Goal: Task Accomplishment & Management: Manage account settings

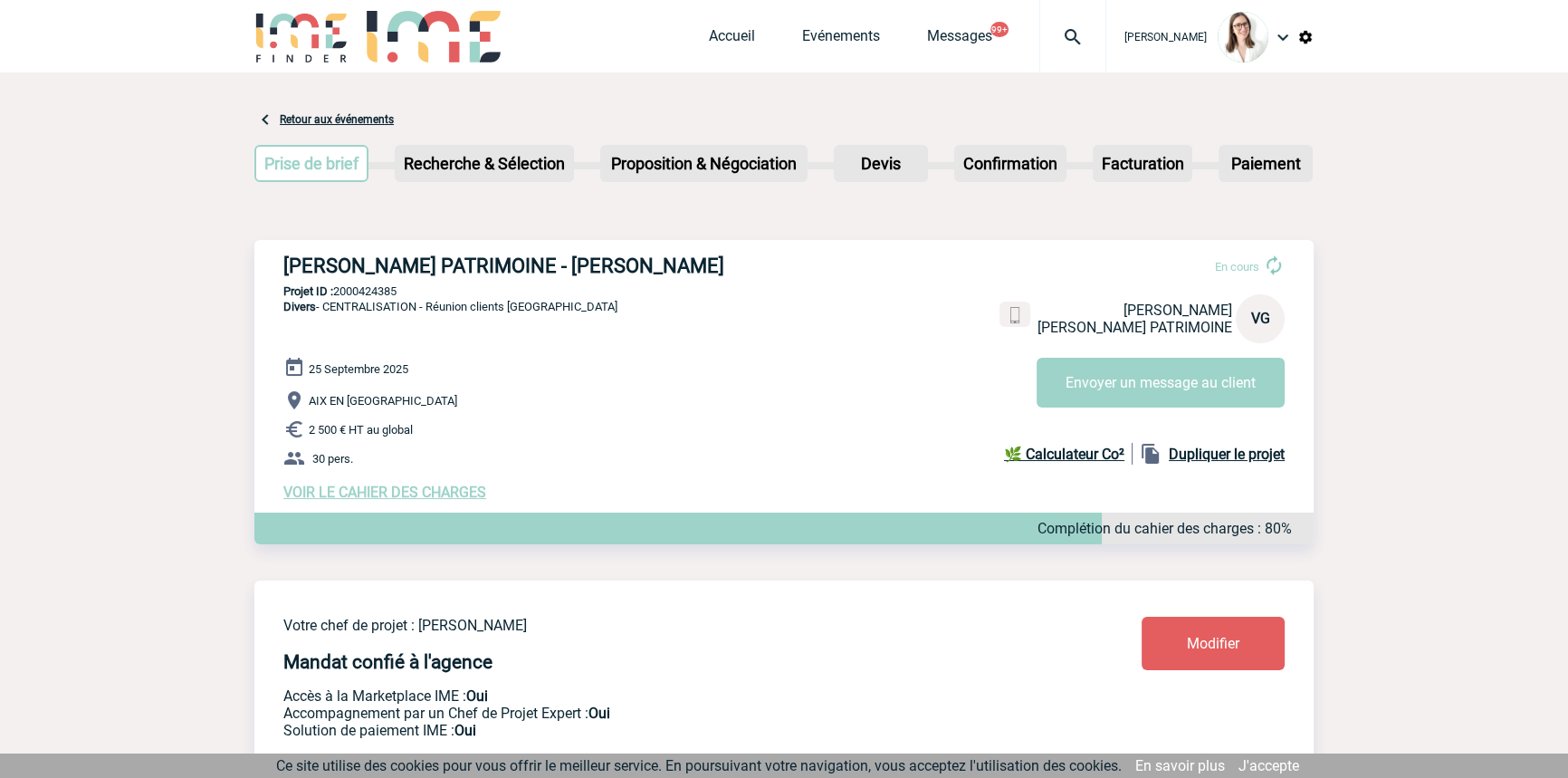
click at [1040, 29] on img at bounding box center [1072, 37] width 65 height 21
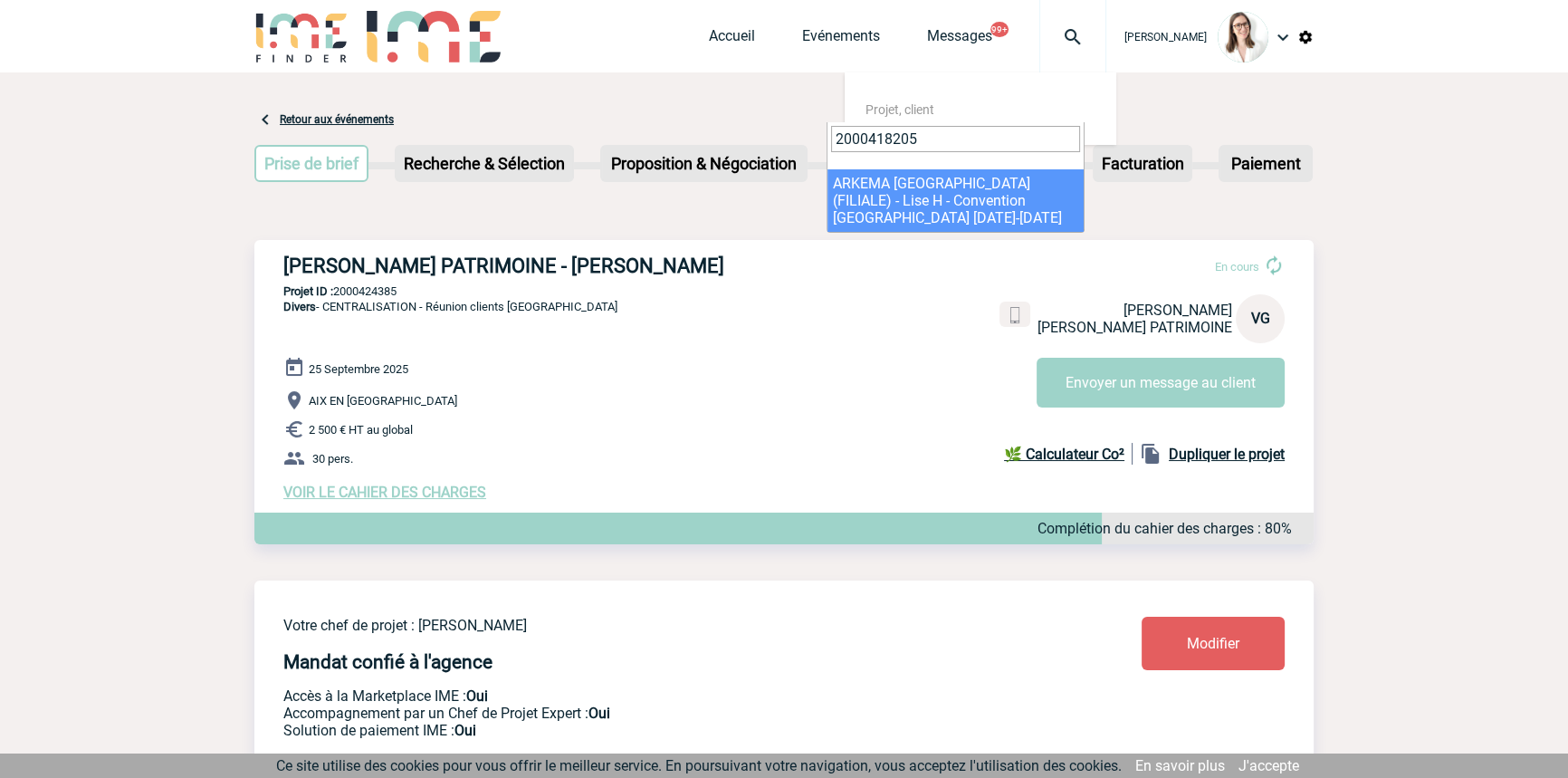
type input "2000418205"
select select "17706"
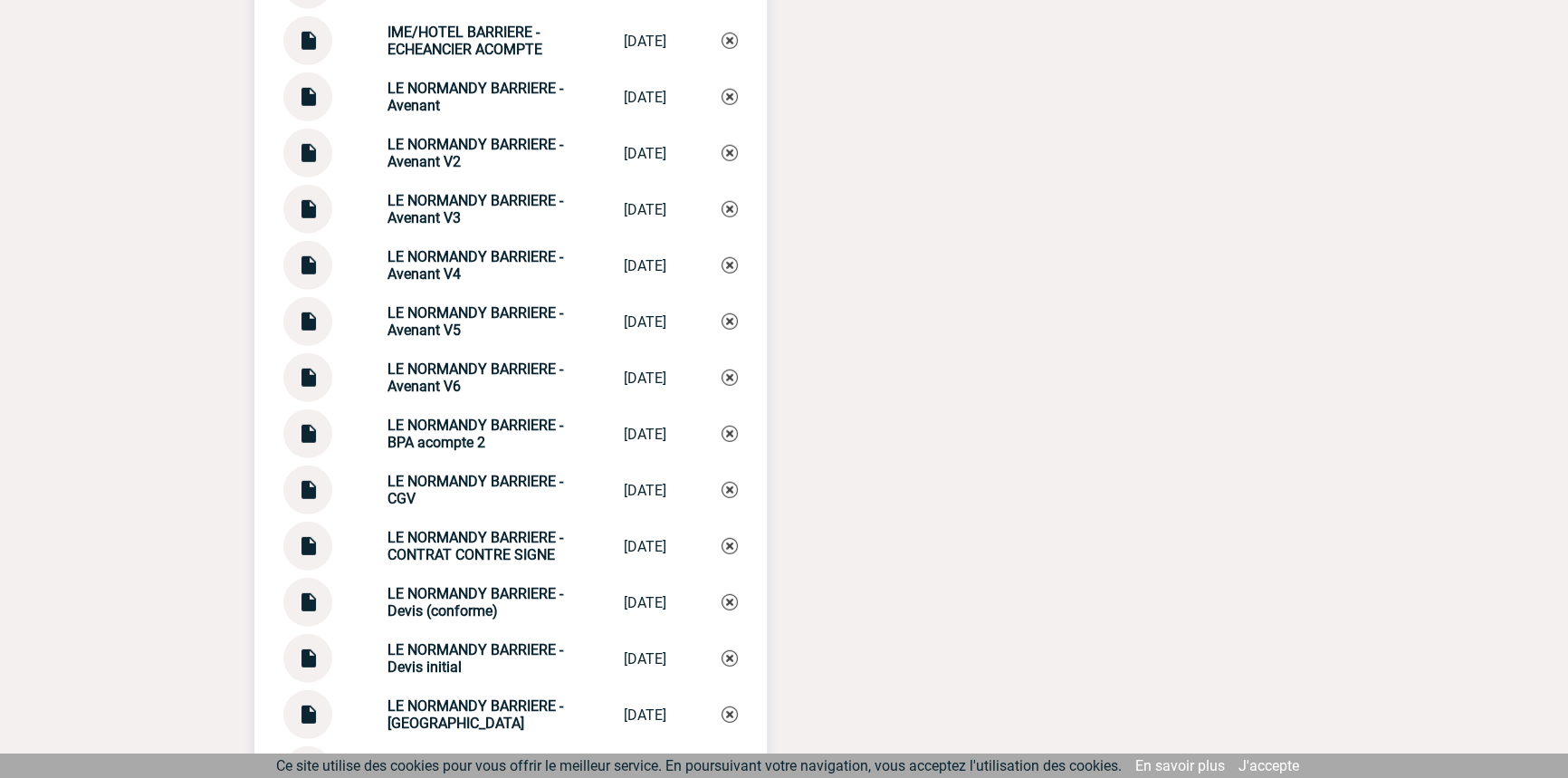
scroll to position [7406, 0]
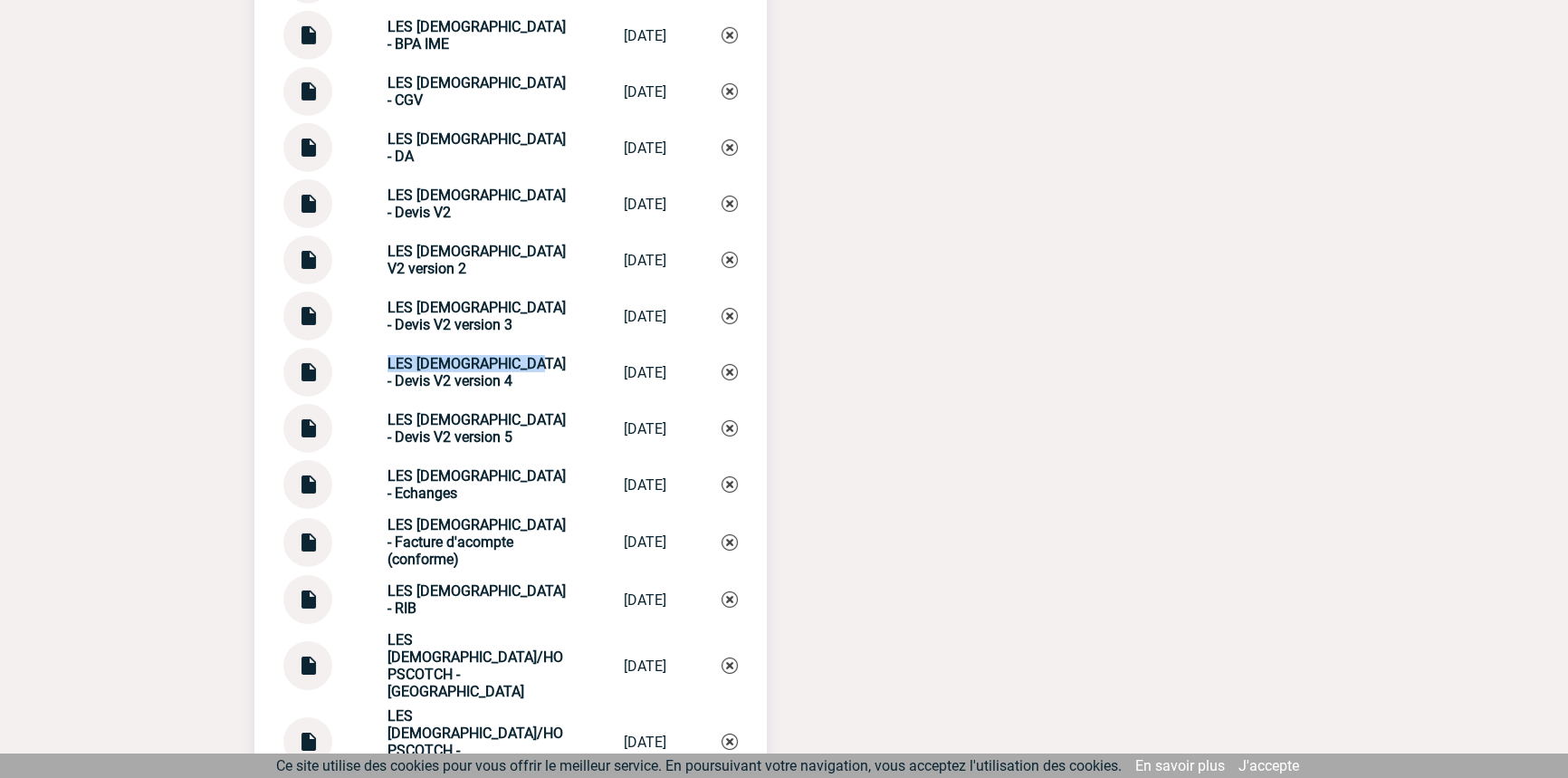
drag, startPoint x: 537, startPoint y: 353, endPoint x: 344, endPoint y: 349, distance: 193.0
click at [344, 349] on div "LES FRANCISCAINES - Devis V2 version 4 LES FRANCISCAIN... 09/07/2025" at bounding box center [510, 372] width 454 height 49
copy div "LES FRANCISCAINES -"
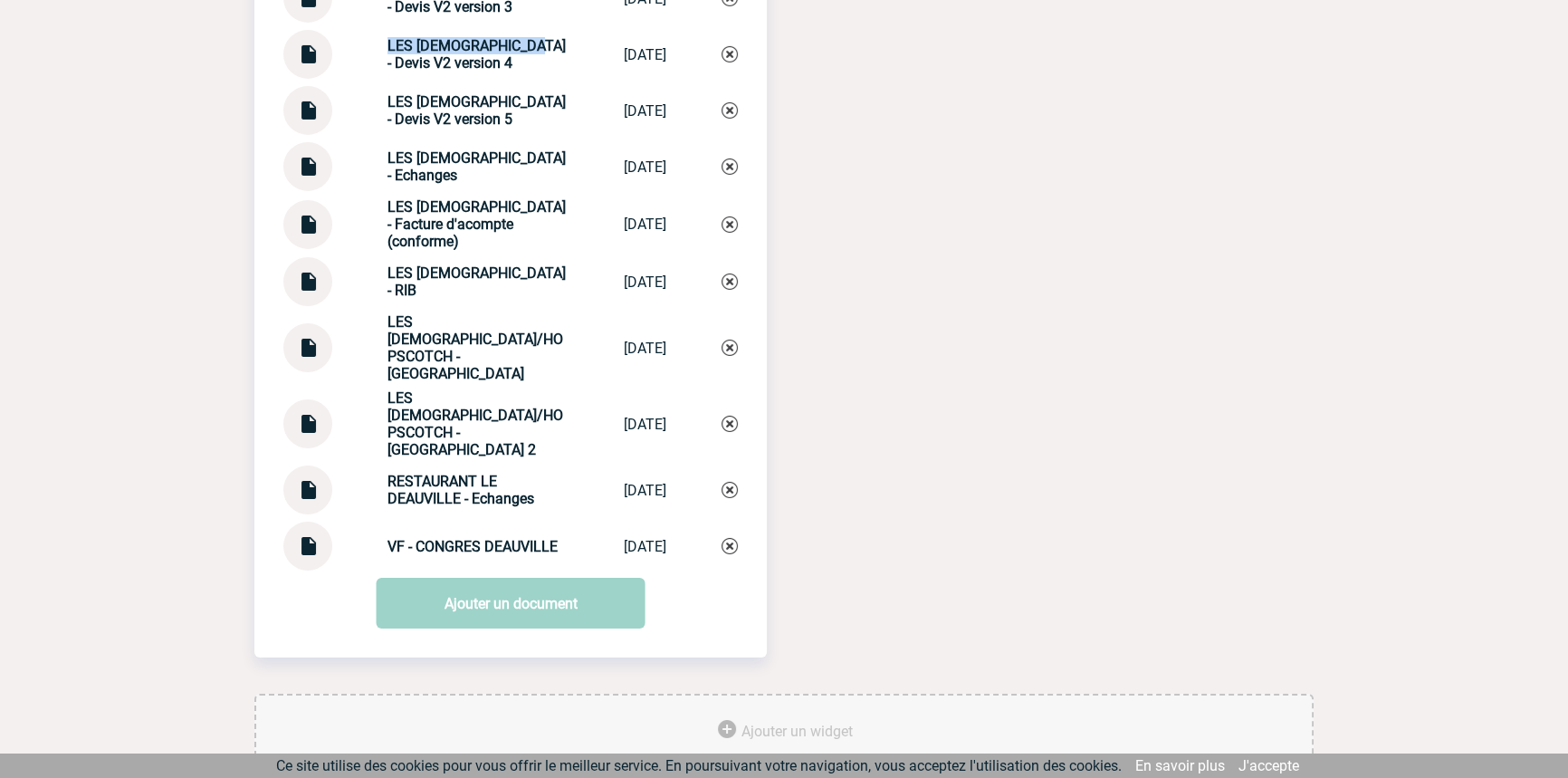
scroll to position [7726, 0]
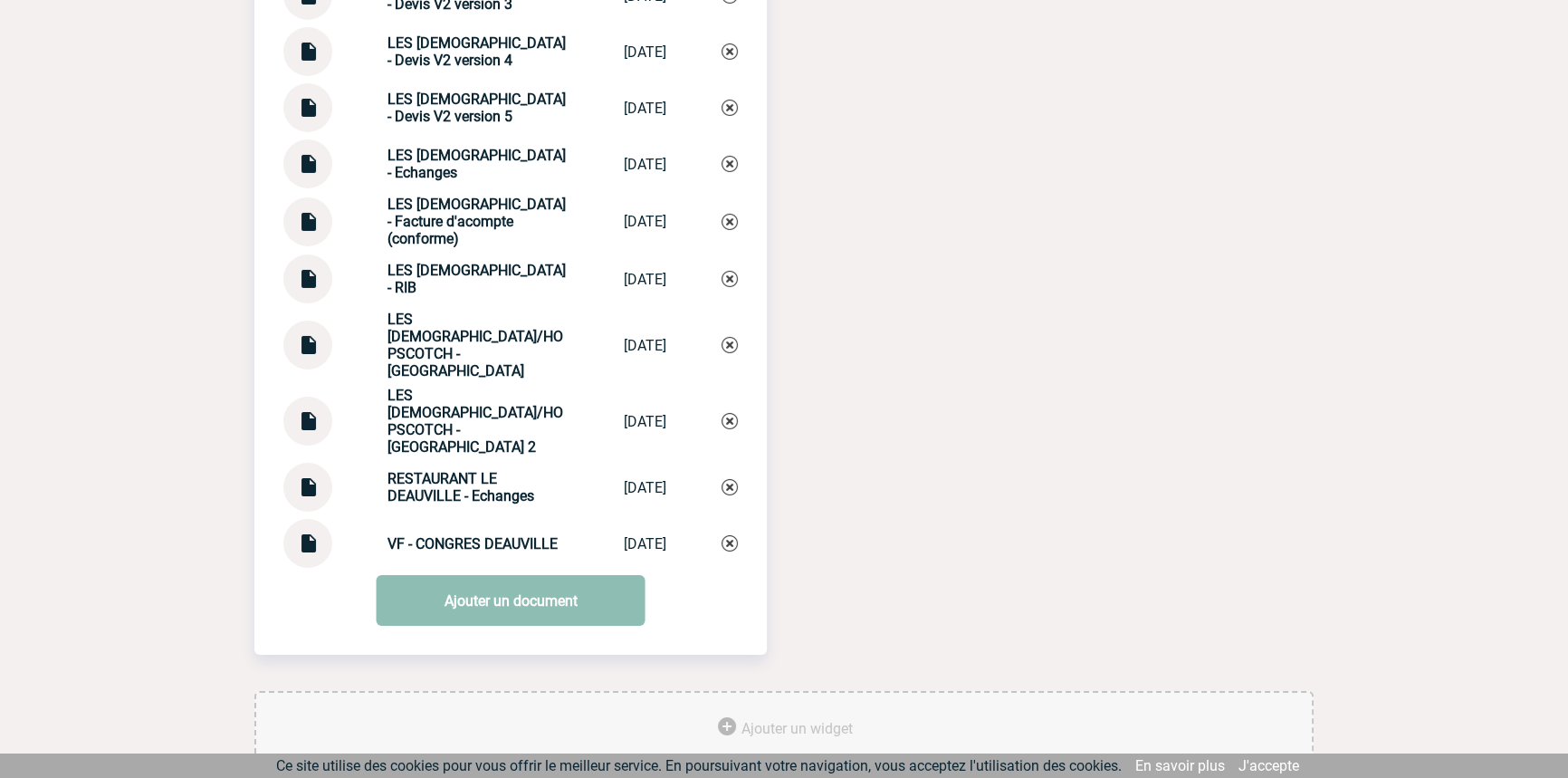
click at [452, 575] on link "Ajouter un document" at bounding box center [510, 600] width 269 height 50
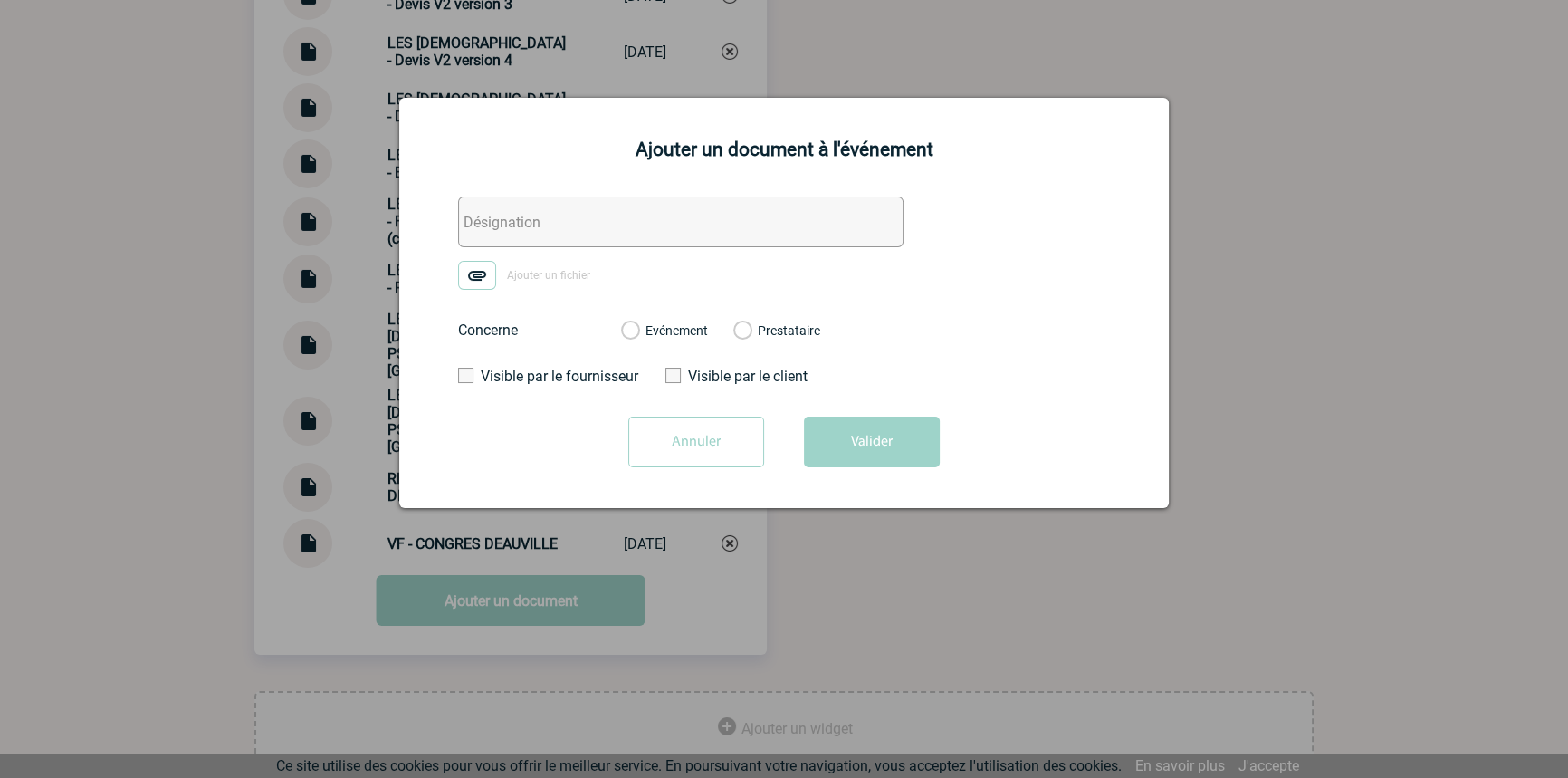
click at [580, 205] on input "text" at bounding box center [680, 221] width 445 height 50
paste input "LES FRANCISCAINES -"
type input "LES FRANCISCAINES - Facture"
click at [480, 279] on img at bounding box center [476, 276] width 38 height 29
click at [0, 0] on input "Ajouter un fichier" at bounding box center [0, 0] width 0 height 0
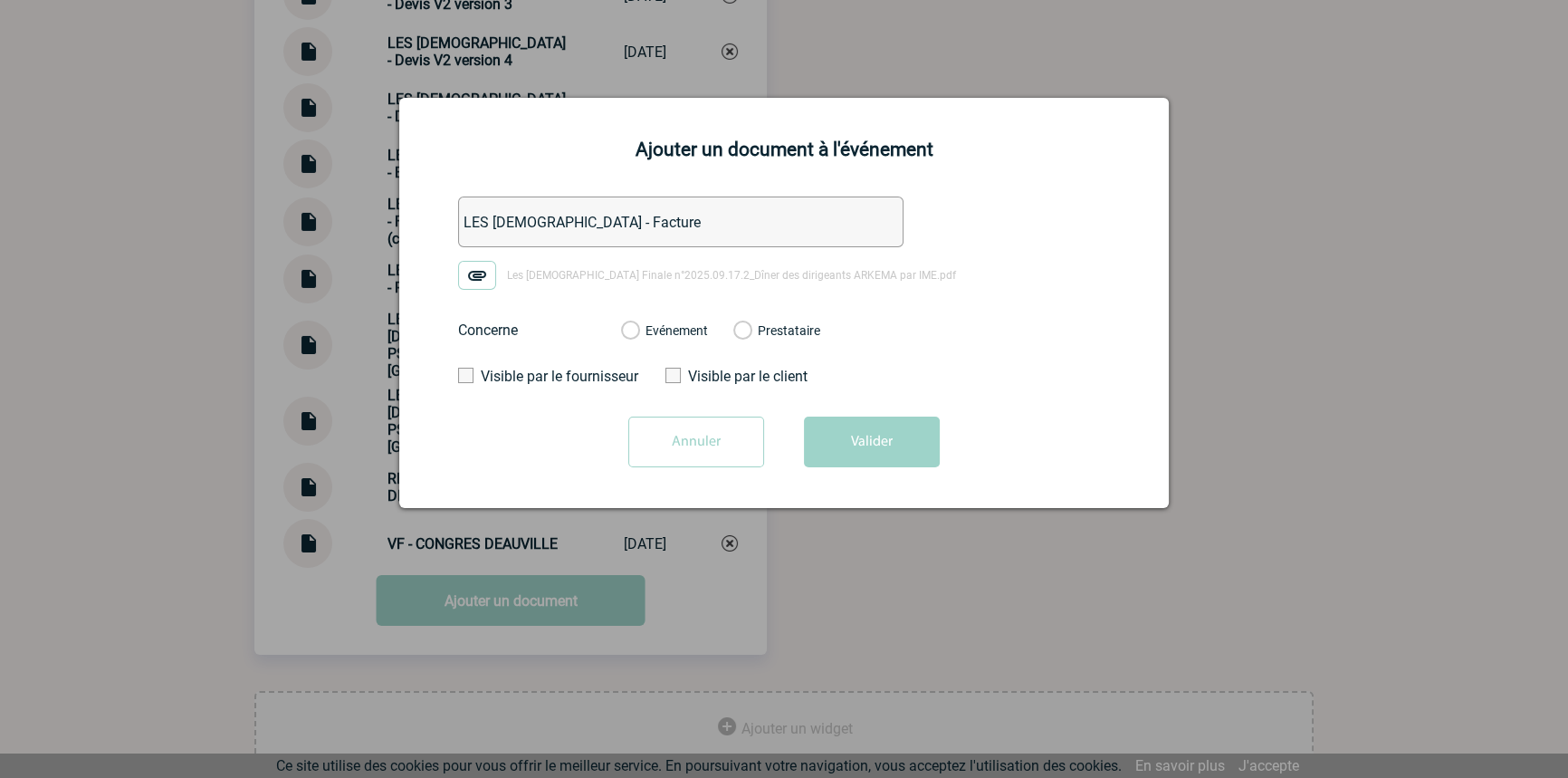
drag, startPoint x: 679, startPoint y: 326, endPoint x: 773, endPoint y: 386, distance: 111.5
click at [638, 326] on label "Evénement" at bounding box center [630, 331] width 17 height 16
click at [0, 0] on input "Evénement" at bounding box center [0, 0] width 0 height 0
click at [841, 418] on button "Valider" at bounding box center [872, 441] width 136 height 50
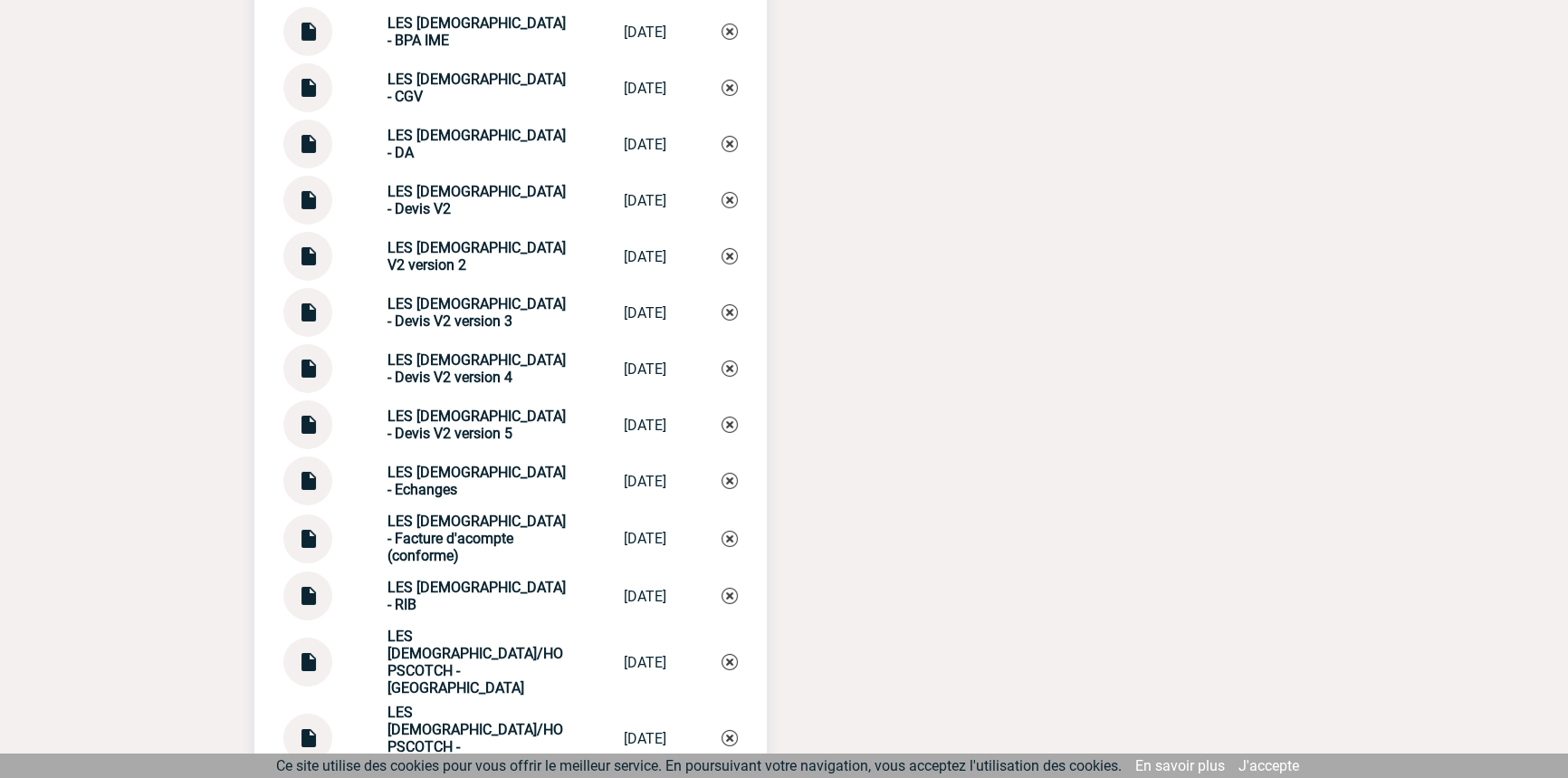
scroll to position [7451, 0]
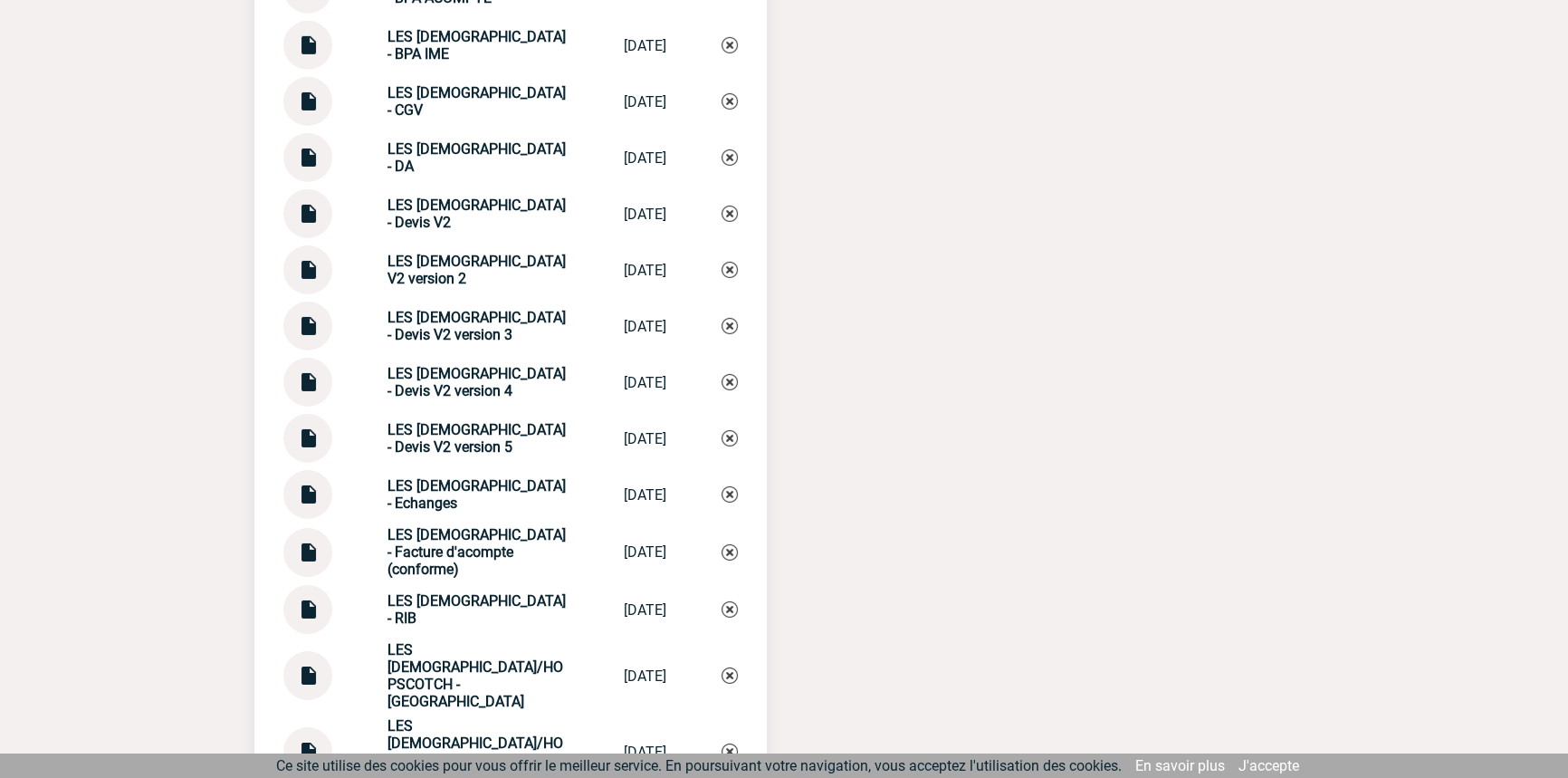
click at [314, 490] on img at bounding box center [308, 487] width 23 height 35
click at [418, 499] on strong "LES FRANCISCAINES - Echanges" at bounding box center [476, 494] width 179 height 34
click at [419, 498] on strong "LES FRANCISCAINES - Echanges" at bounding box center [476, 494] width 179 height 34
copy div "LES FRANCISCAINES - Echanges LES FRANCISCAIN..."
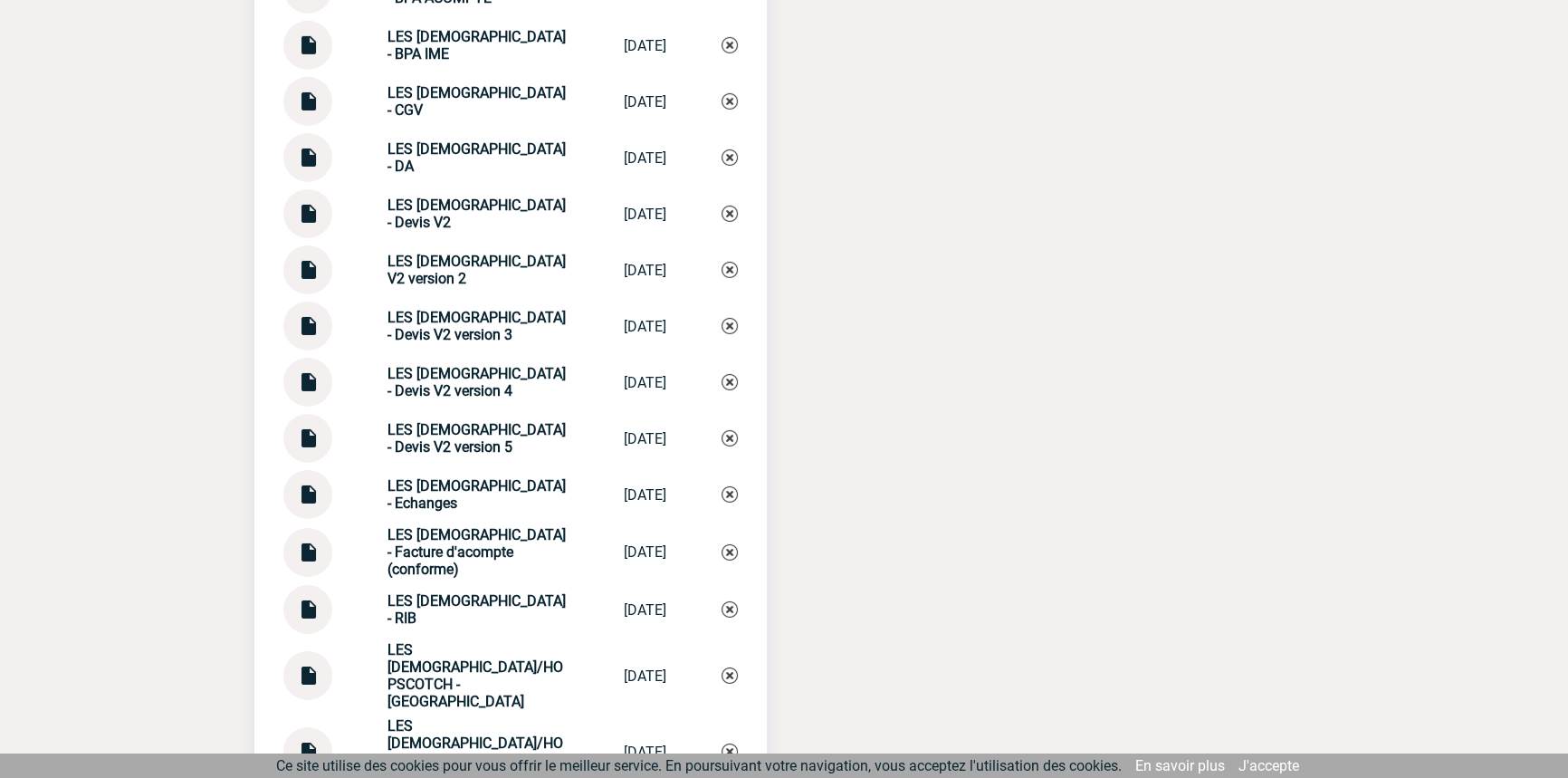
click at [725, 478] on div "LES FRANCISCAINES - Echanges LES FRANCISCAIN... 01/08/2025" at bounding box center [510, 494] width 454 height 49
click at [729, 486] on img at bounding box center [730, 494] width 16 height 16
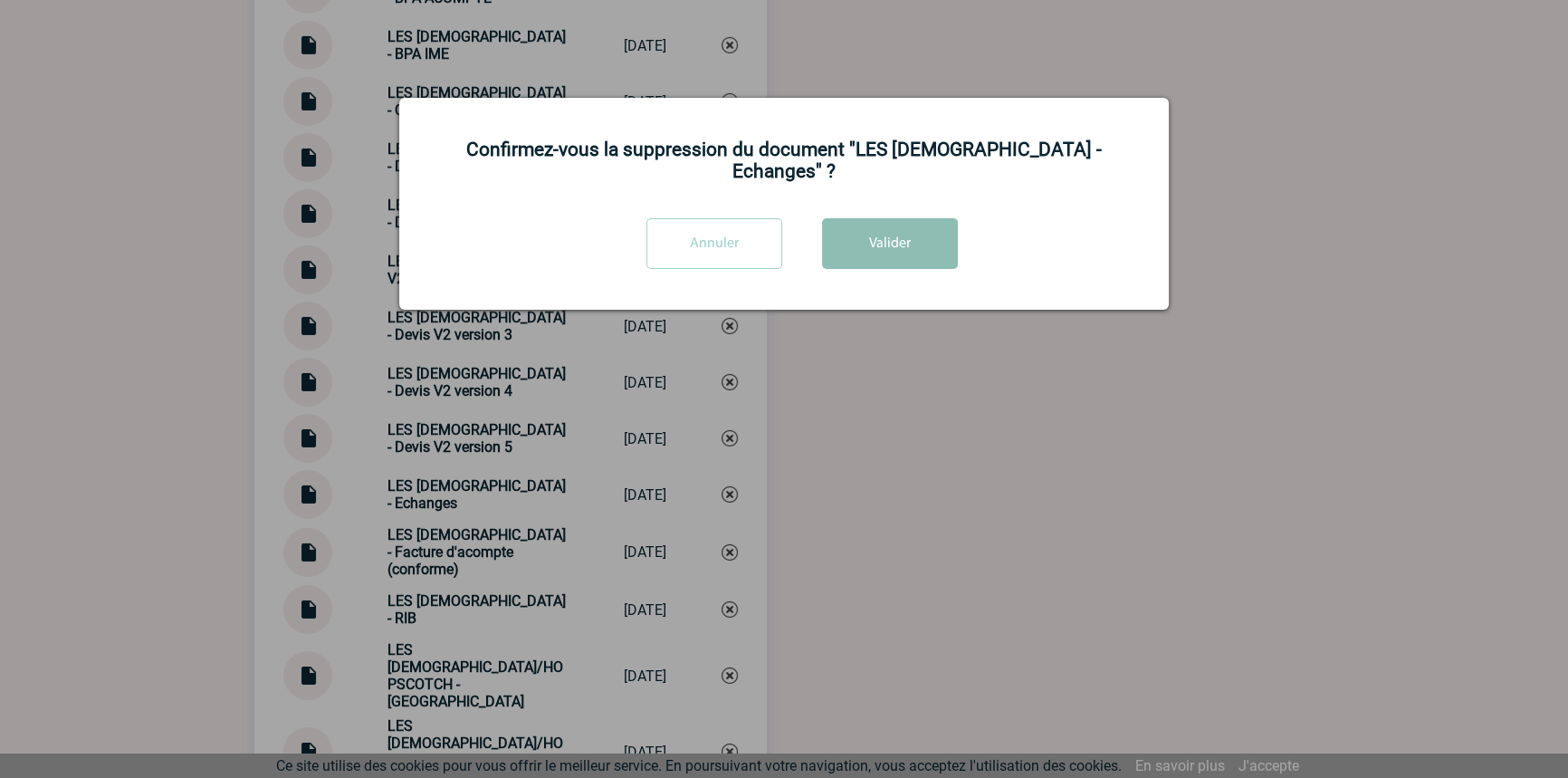
click at [878, 242] on button "Valider" at bounding box center [890, 243] width 136 height 50
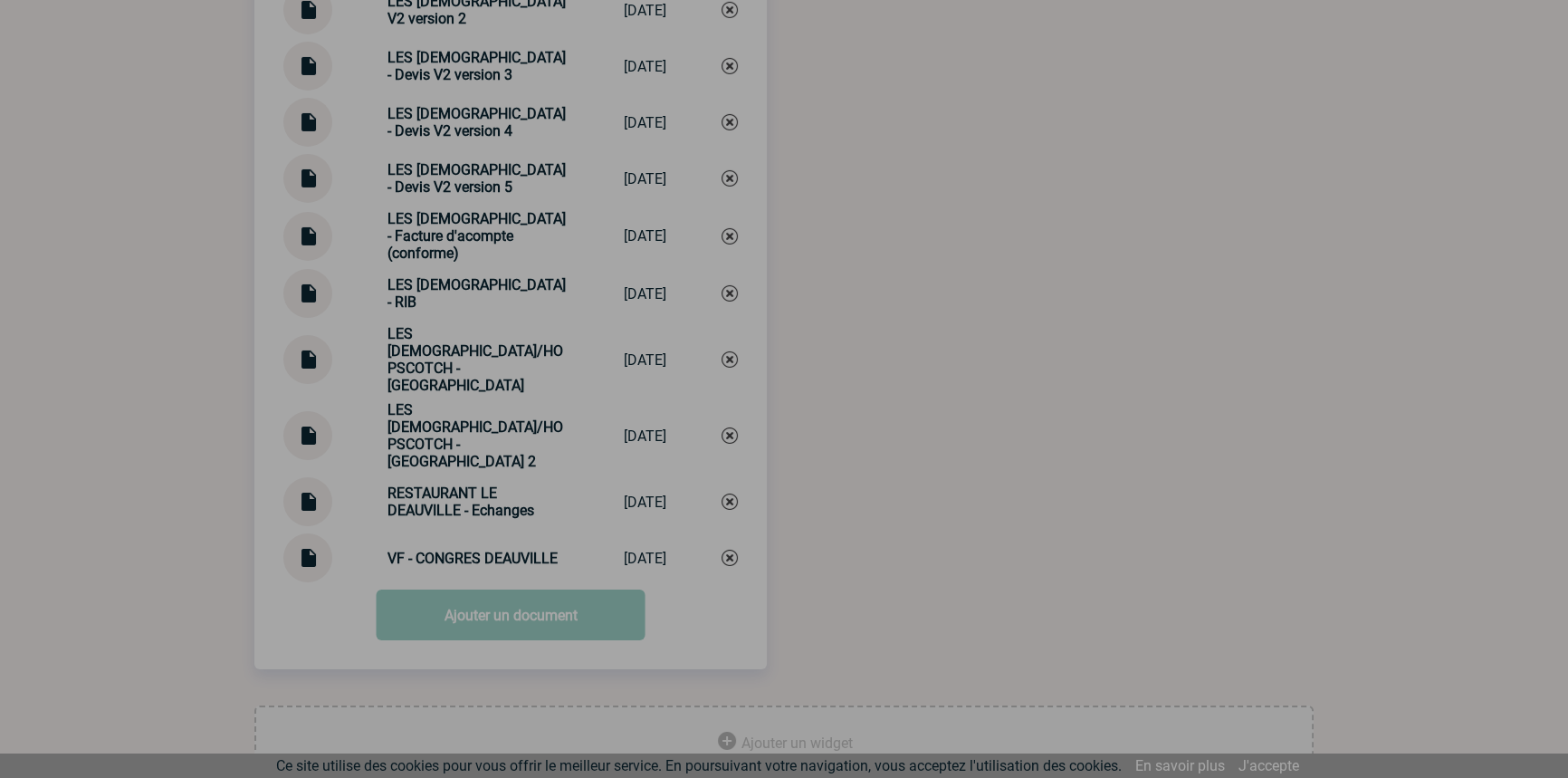
scroll to position [7726, 0]
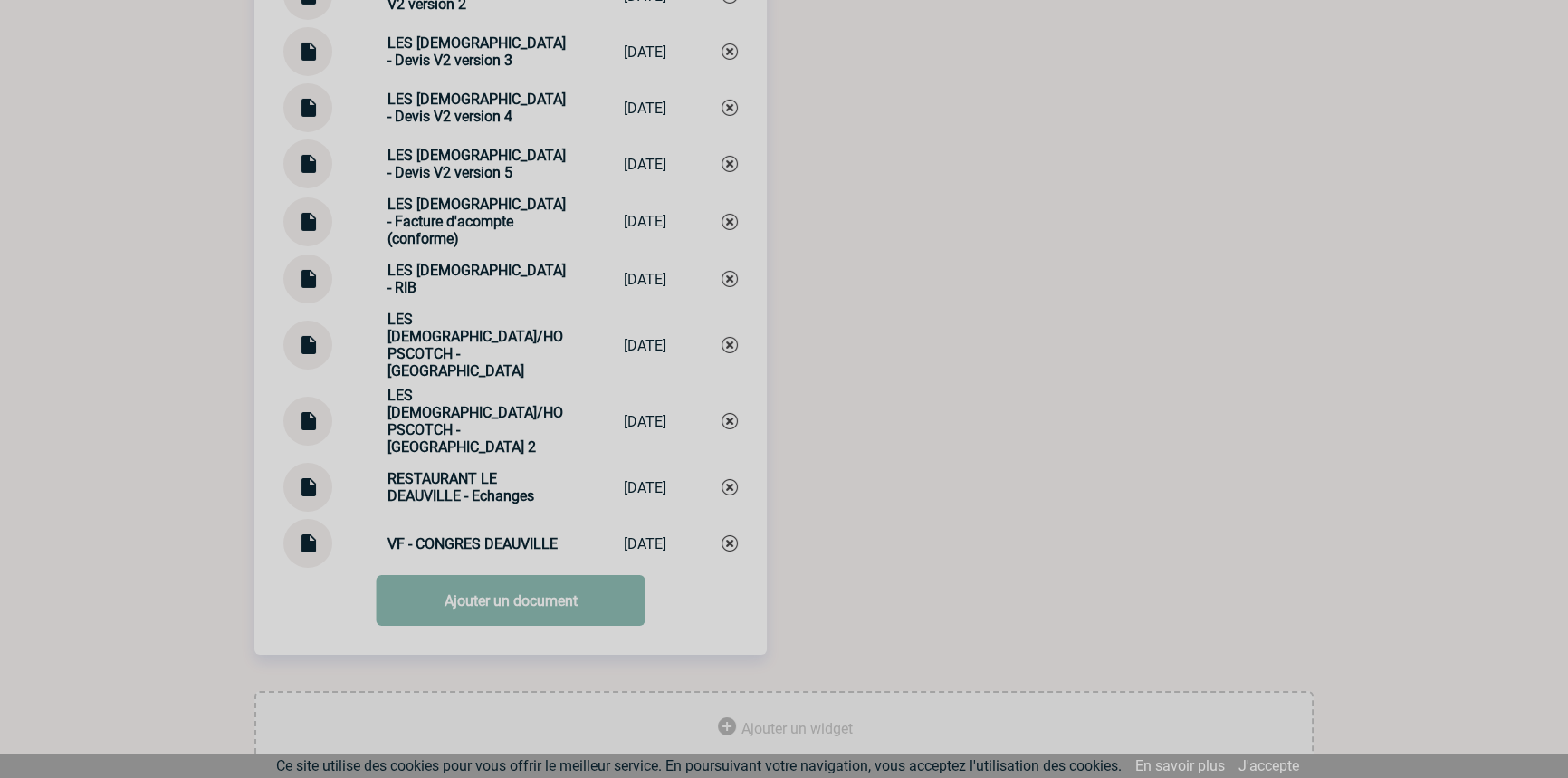
click at [459, 575] on link "Ajouter un document" at bounding box center [510, 600] width 269 height 50
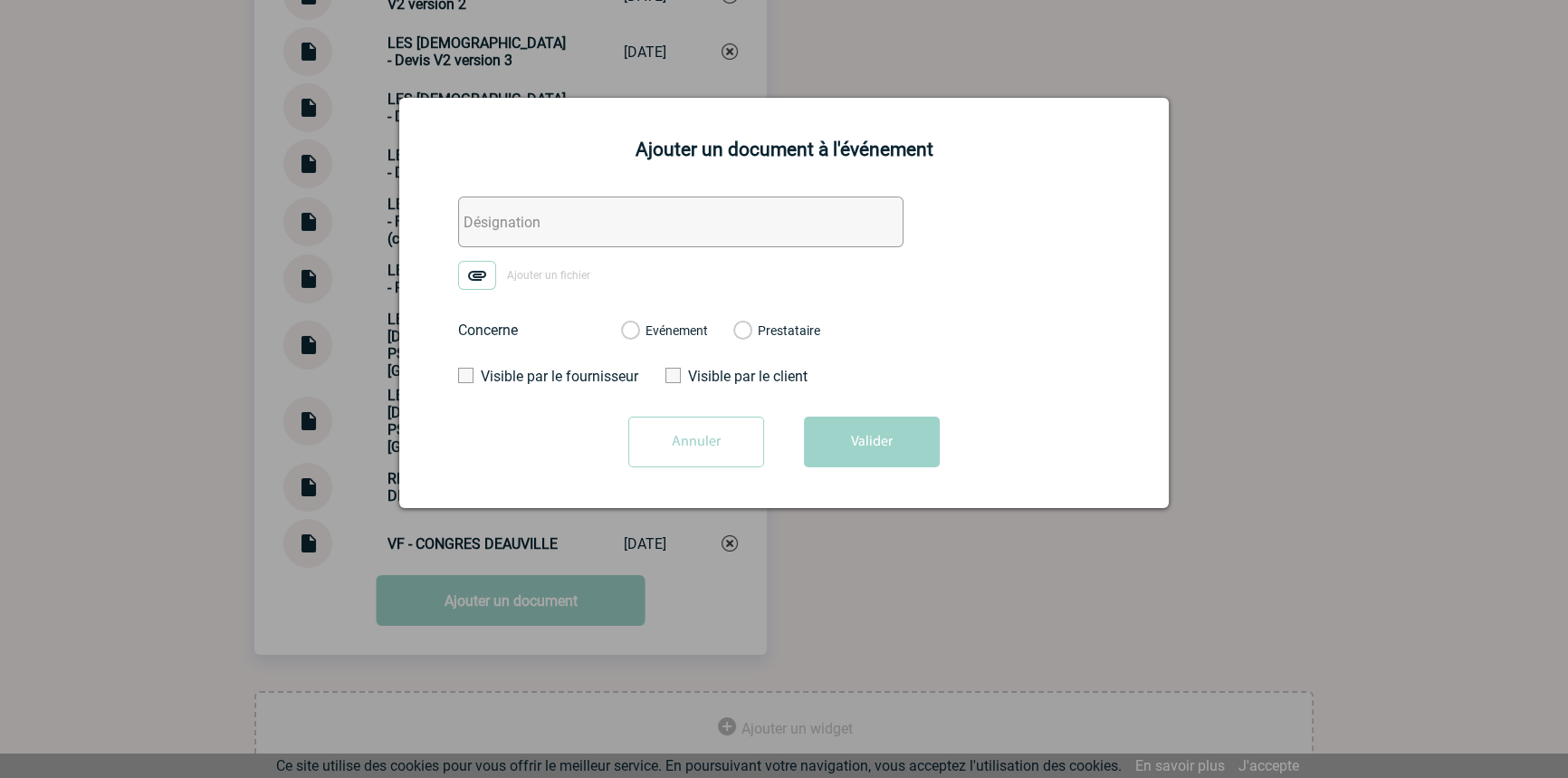
click at [550, 216] on input "text" at bounding box center [680, 221] width 445 height 50
paste input "LES FRANCISCAINES - Echanges"
type input "LES FRANCISCAINES - Echanges"
click at [494, 272] on img at bounding box center [476, 276] width 38 height 29
click at [0, 0] on input "Ajouter un fichier" at bounding box center [0, 0] width 0 height 0
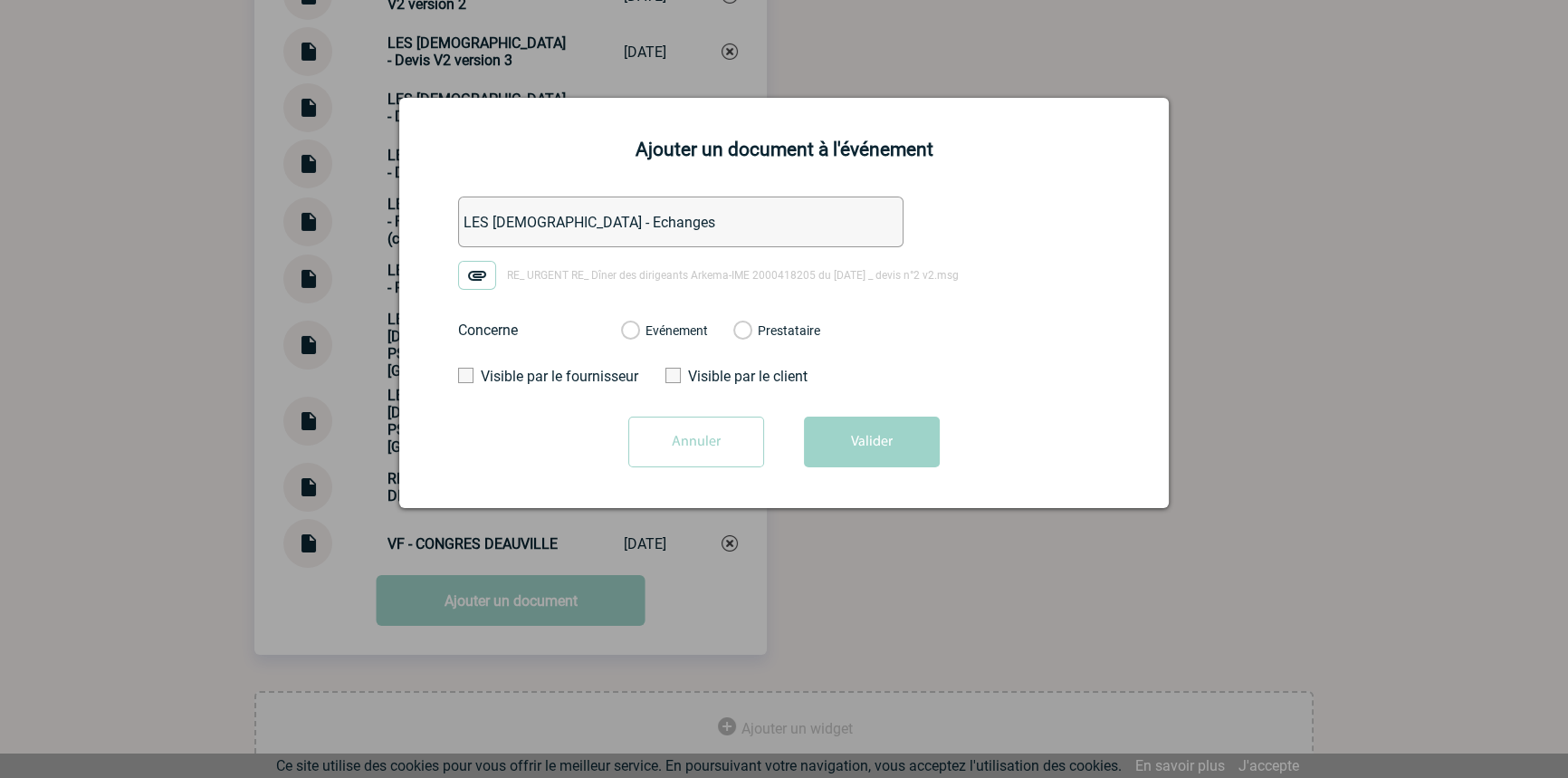
click at [638, 332] on label "Evénement" at bounding box center [630, 331] width 17 height 16
click at [0, 0] on input "Evénement" at bounding box center [0, 0] width 0 height 0
click at [840, 437] on button "Valider" at bounding box center [872, 441] width 136 height 50
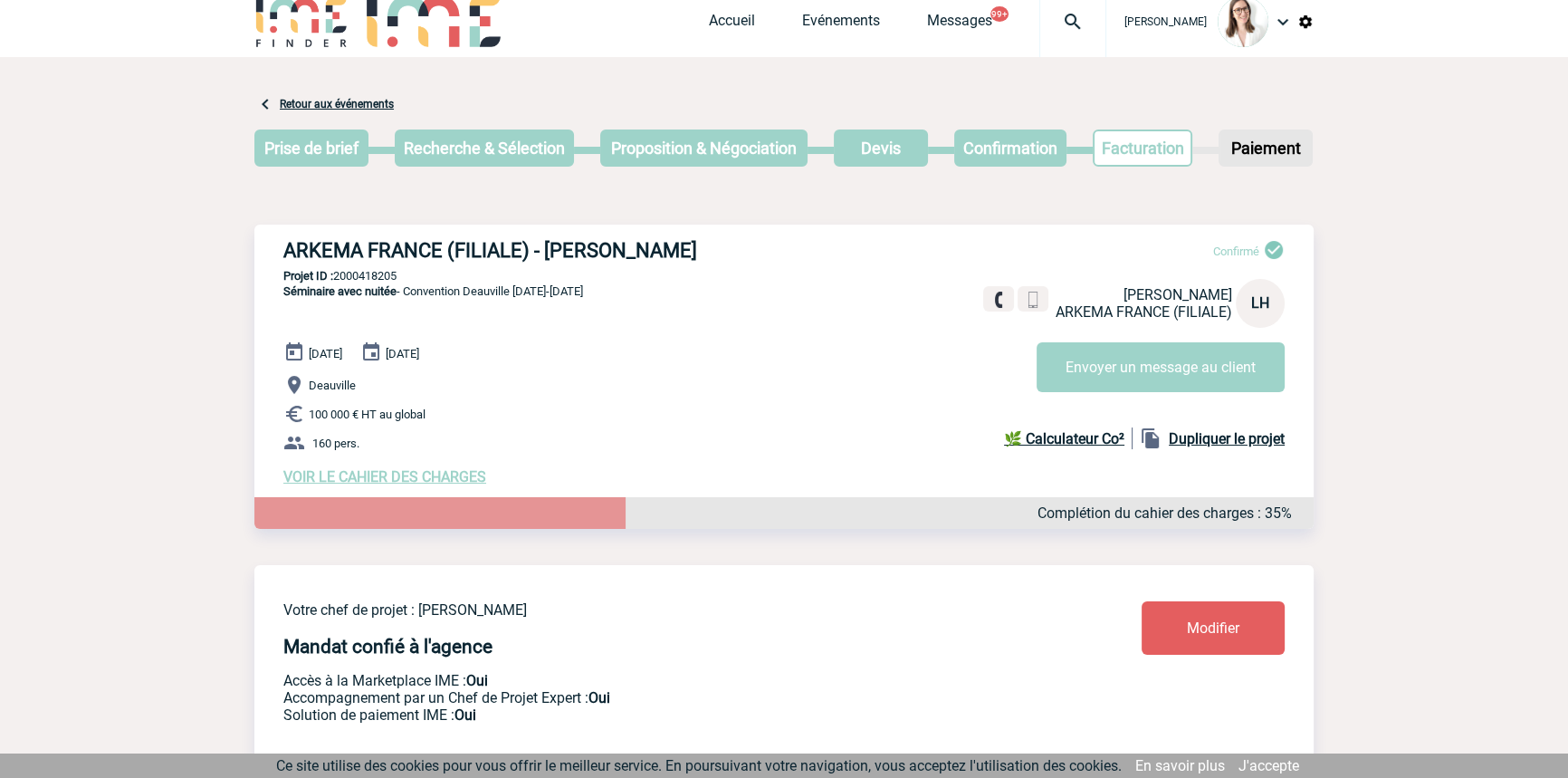
scroll to position [0, 0]
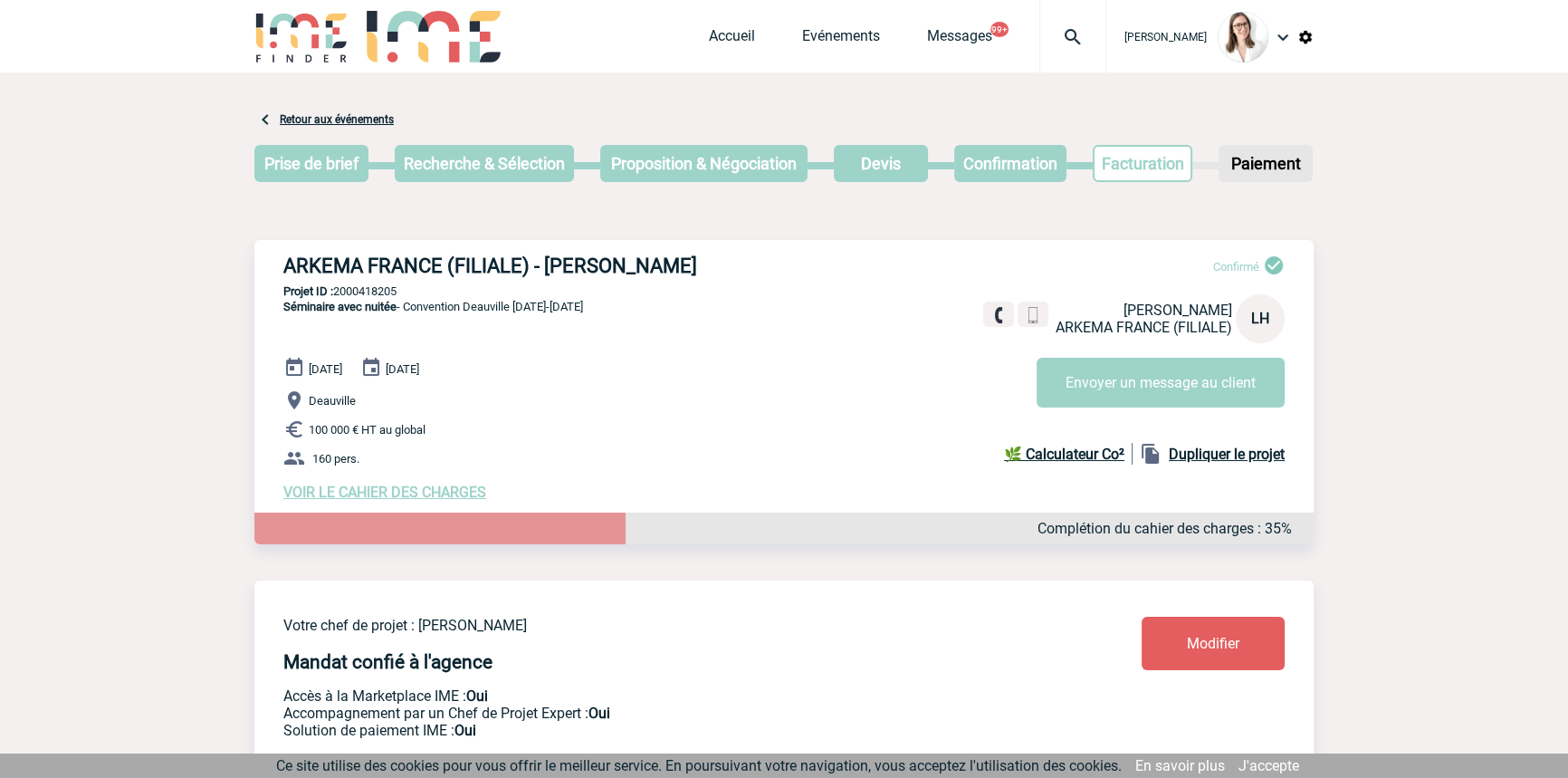
click at [1039, 49] on div at bounding box center [1072, 36] width 67 height 73
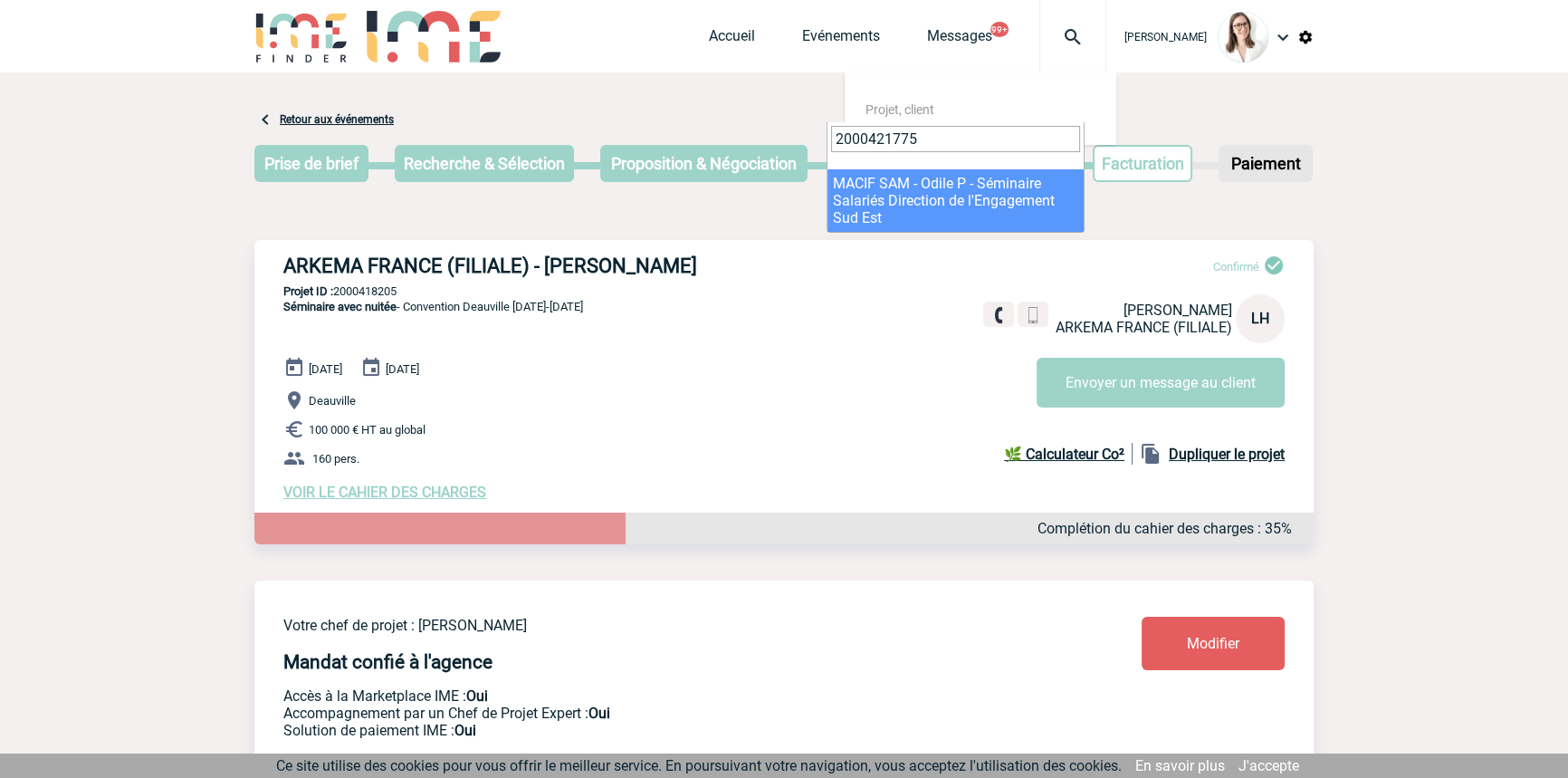
type input "2000421775"
drag, startPoint x: 951, startPoint y: 199, endPoint x: 22, endPoint y: 442, distance: 960.3
select select "21276"
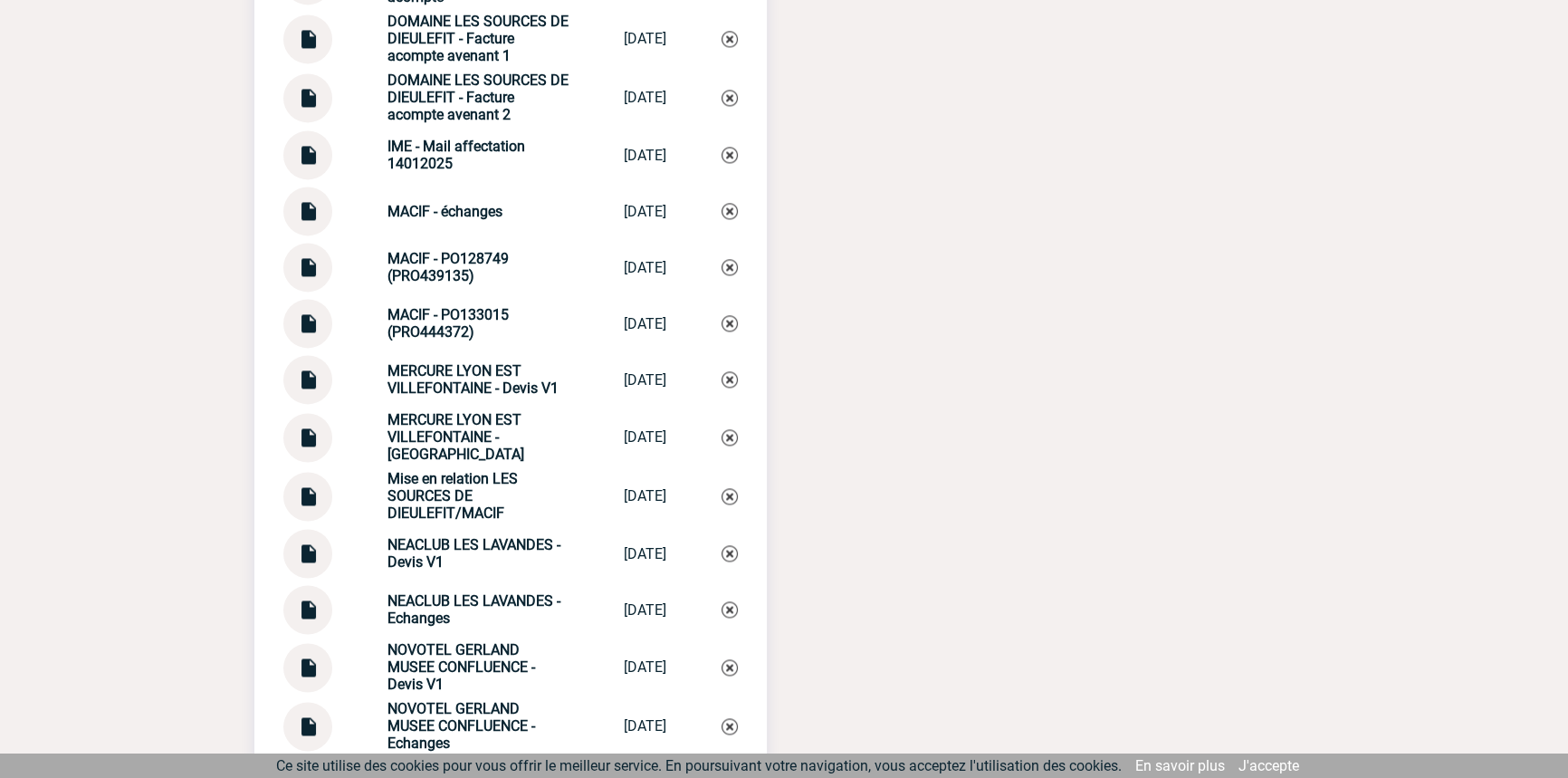
scroll to position [3096, 0]
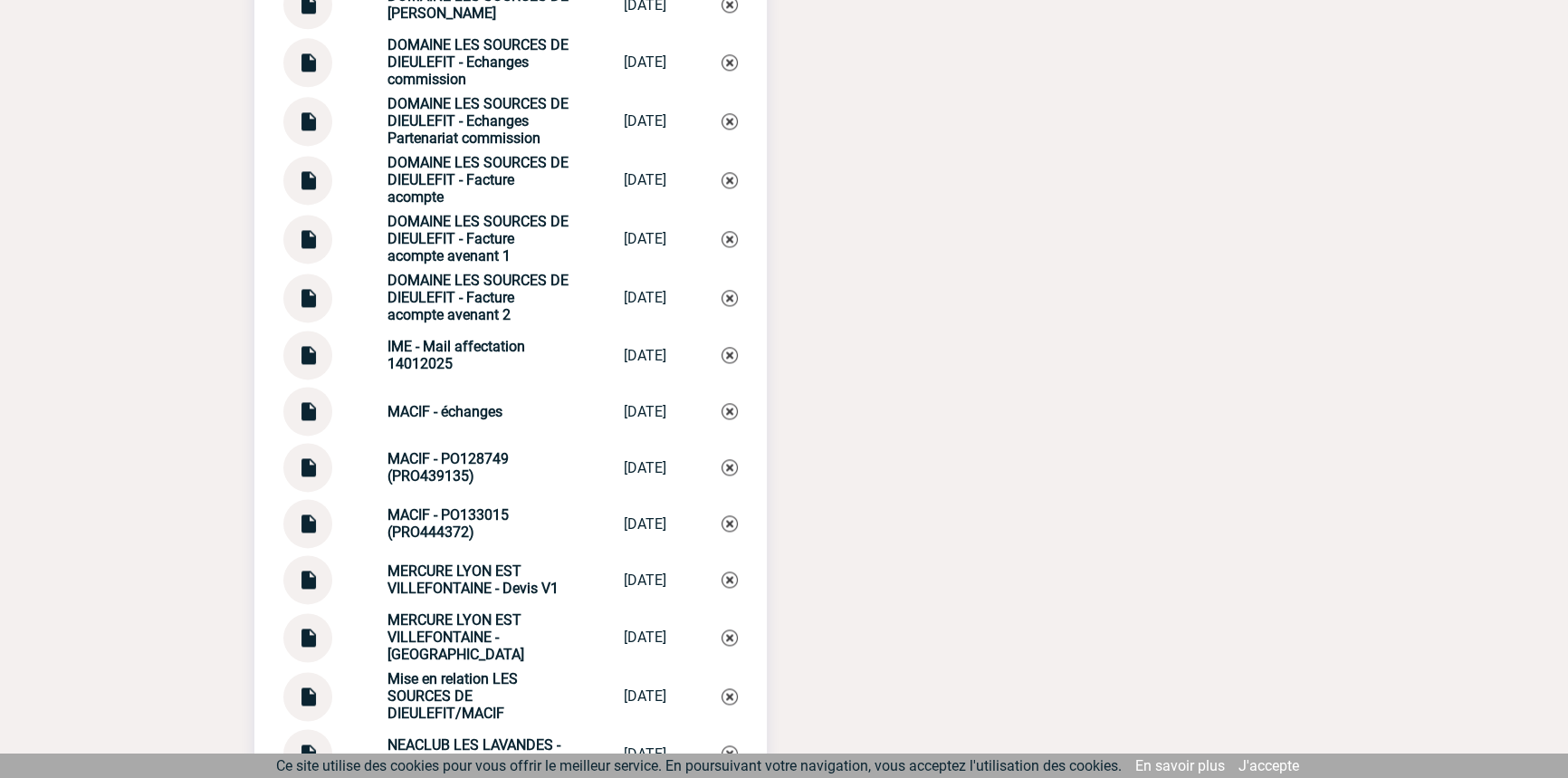
click at [480, 81] on strong "DOMAINE LES SOURCES DE DIEULEFIT - Echanges commission" at bounding box center [477, 61] width 181 height 51
click at [480, 81] on strong "DOMAINE LES SOURCES DE DIEULEFIT - Echanges commission" at bounding box center [477, 61] width 181 height 51
click at [505, 17] on strong "DOMAINE LES SOURCES DE [PERSON_NAME]" at bounding box center [477, 4] width 181 height 34
click at [505, 16] on strong "DOMAINE LES SOURCES DE [PERSON_NAME]" at bounding box center [477, 4] width 181 height 34
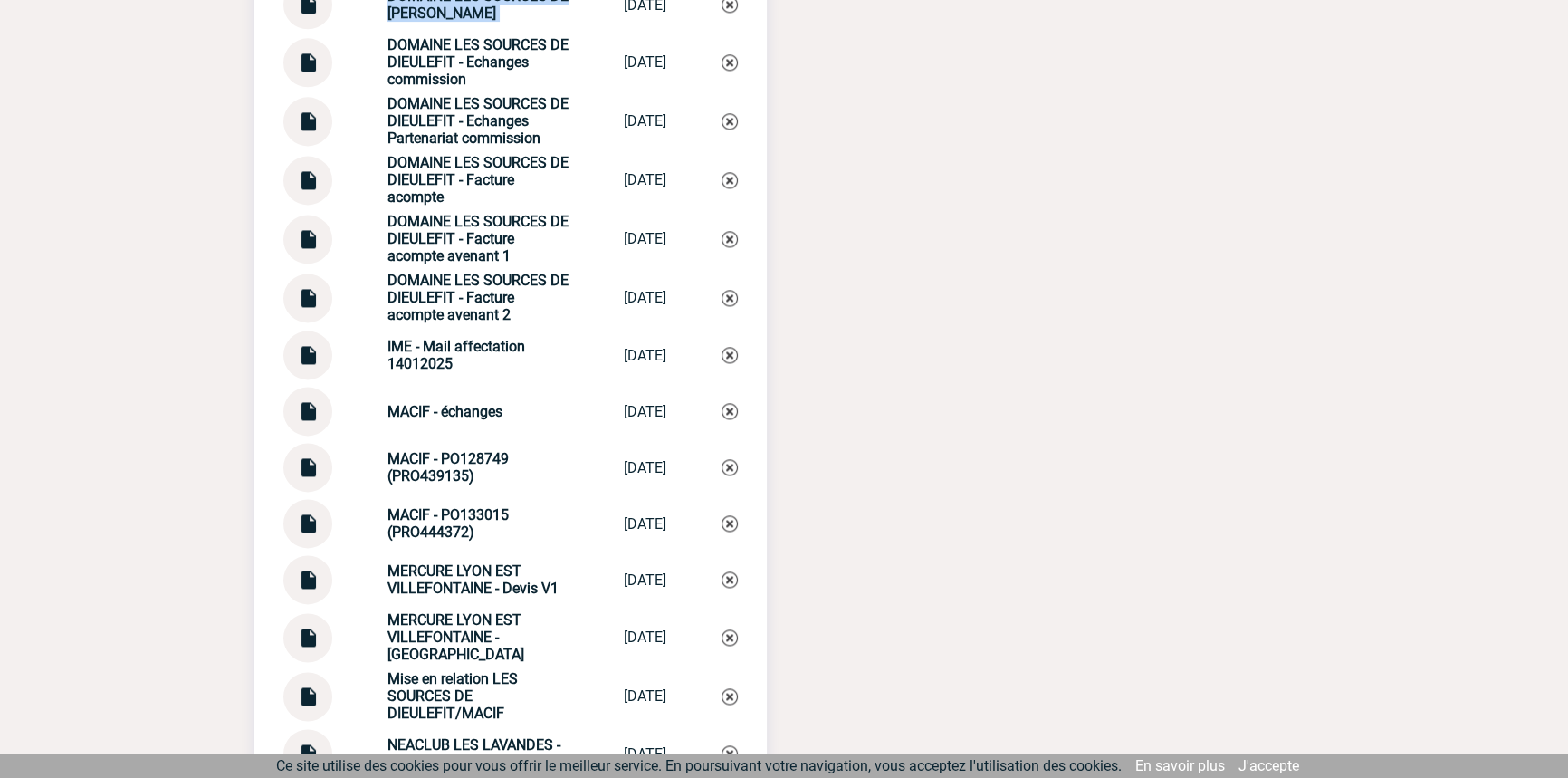
click at [506, 16] on strong "DOMAINE LES SOURCES DE [PERSON_NAME]" at bounding box center [477, 4] width 181 height 34
copy div "DOMAINE LES SOURCES DE DIEULEFIT - Echanges DOMAINE [GEOGRAPHIC_DATA]..."
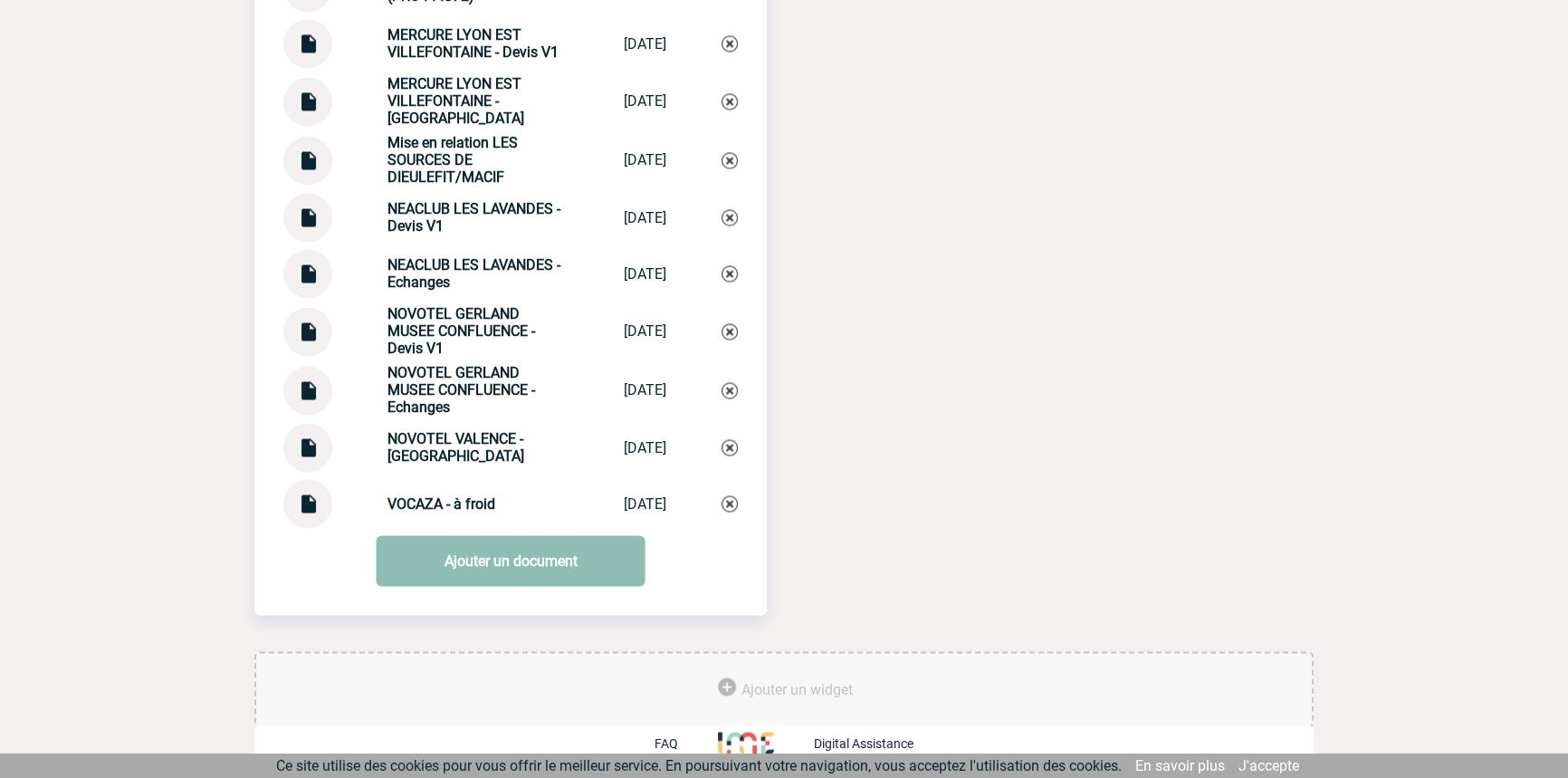
click at [570, 580] on link "Ajouter un document" at bounding box center [510, 560] width 269 height 50
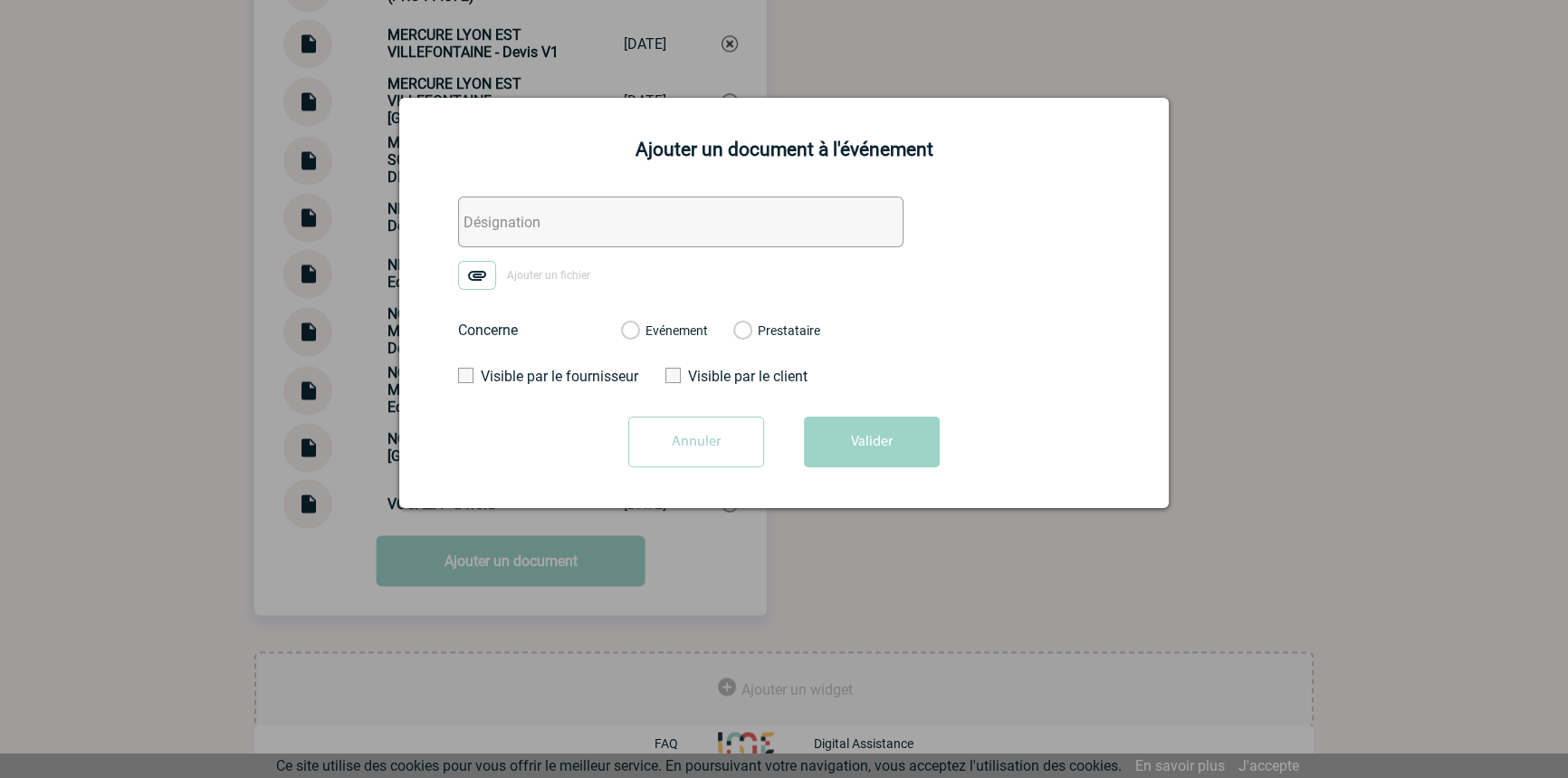
click at [613, 236] on input "text" at bounding box center [680, 221] width 445 height 50
paste input "DOMAINE LES SOURCES DE [PERSON_NAME]"
type input "DOMAINE LES SOURCES DE DIEULEFIT - Echanges factu"
click at [481, 277] on img at bounding box center [476, 276] width 38 height 29
click at [0, 0] on input "Ajouter un fichier" at bounding box center [0, 0] width 0 height 0
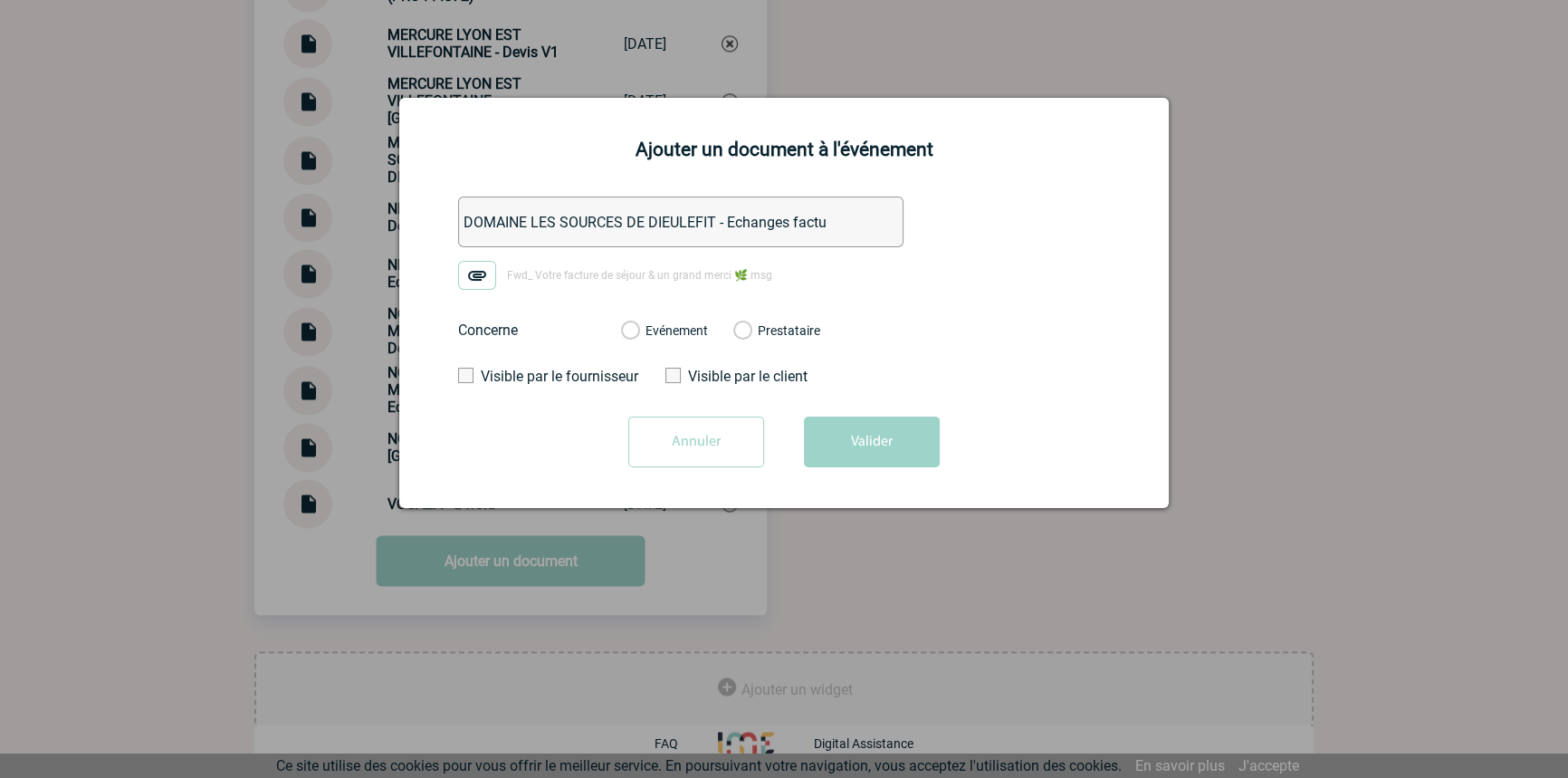
click at [638, 335] on label "Evénement" at bounding box center [630, 331] width 17 height 16
click at [0, 0] on input "Evénement" at bounding box center [0, 0] width 0 height 0
click at [880, 453] on button "Valider" at bounding box center [872, 441] width 136 height 50
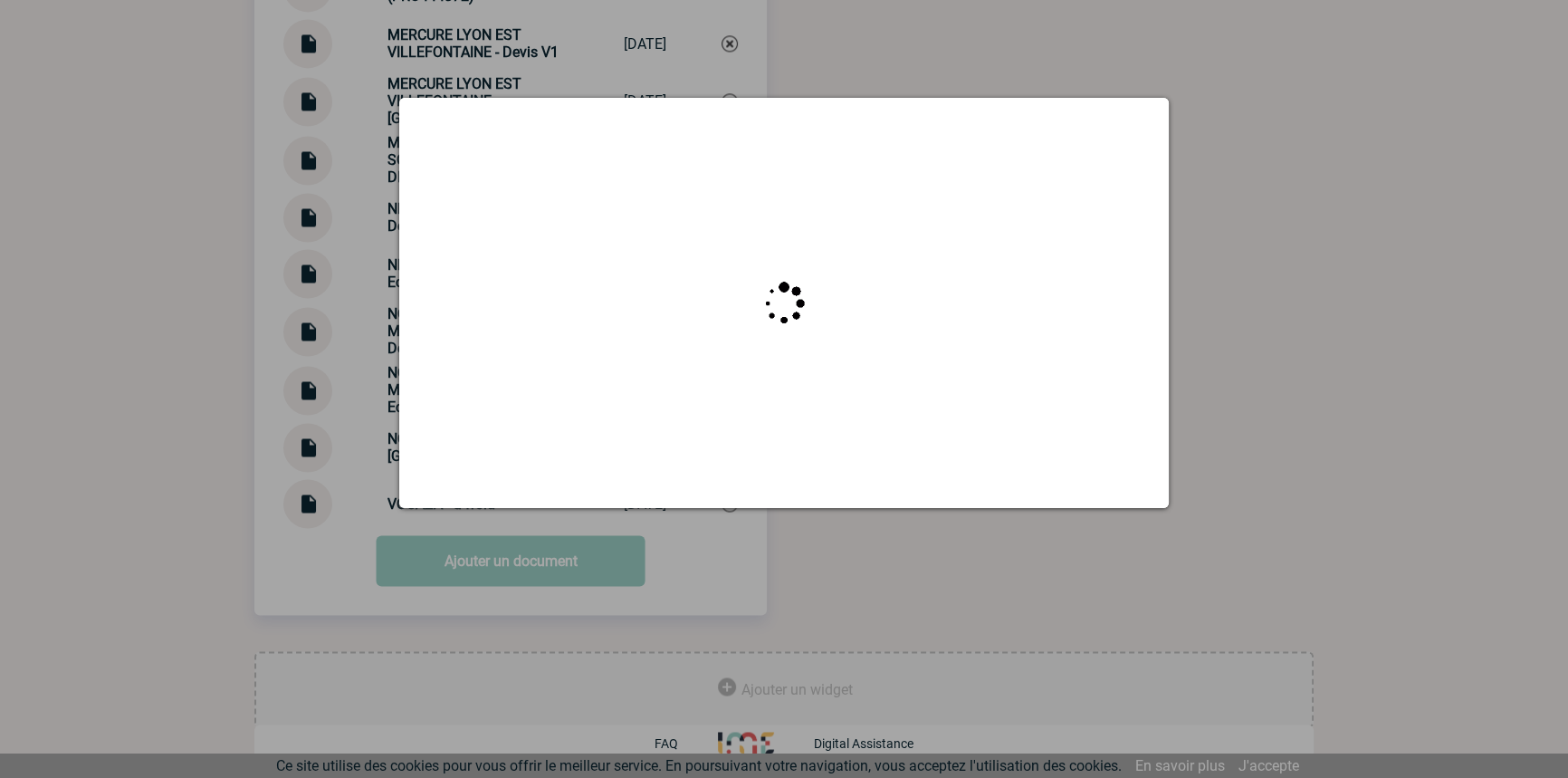
drag, startPoint x: 824, startPoint y: 555, endPoint x: 800, endPoint y: 607, distance: 57.3
click at [822, 559] on div at bounding box center [784, 389] width 1568 height 778
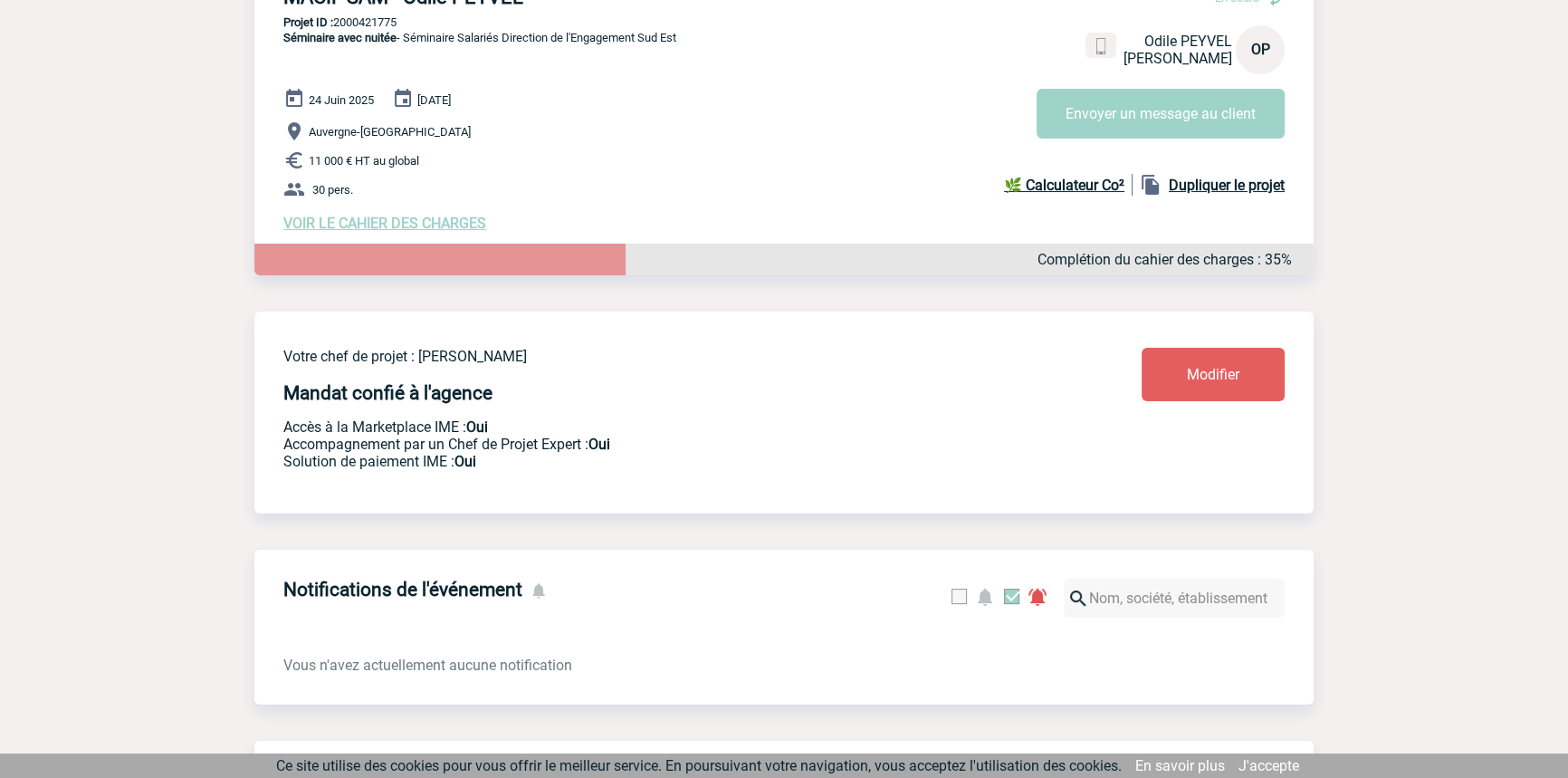
scroll to position [0, 0]
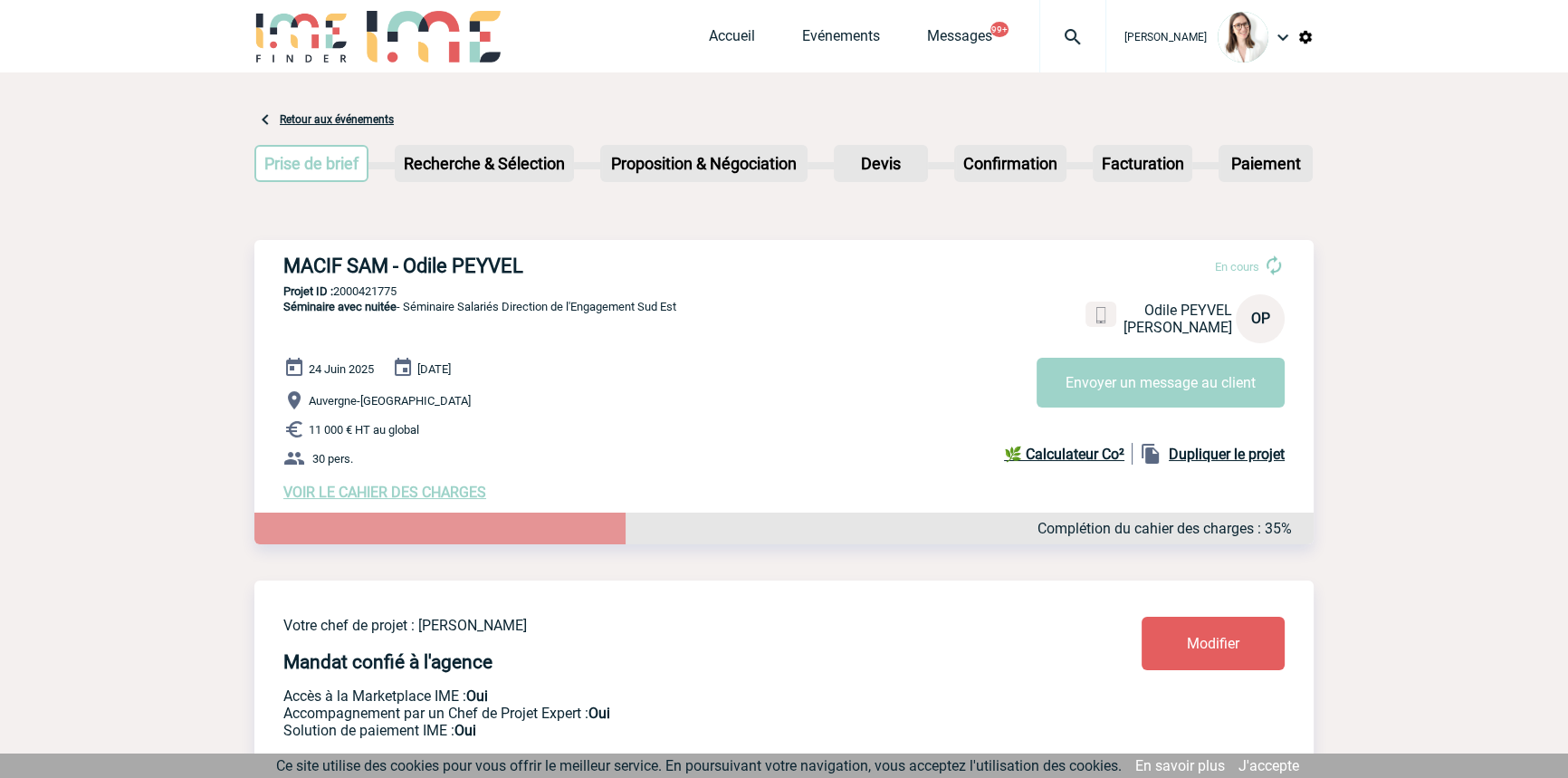
click at [1045, 35] on img at bounding box center [1072, 37] width 65 height 21
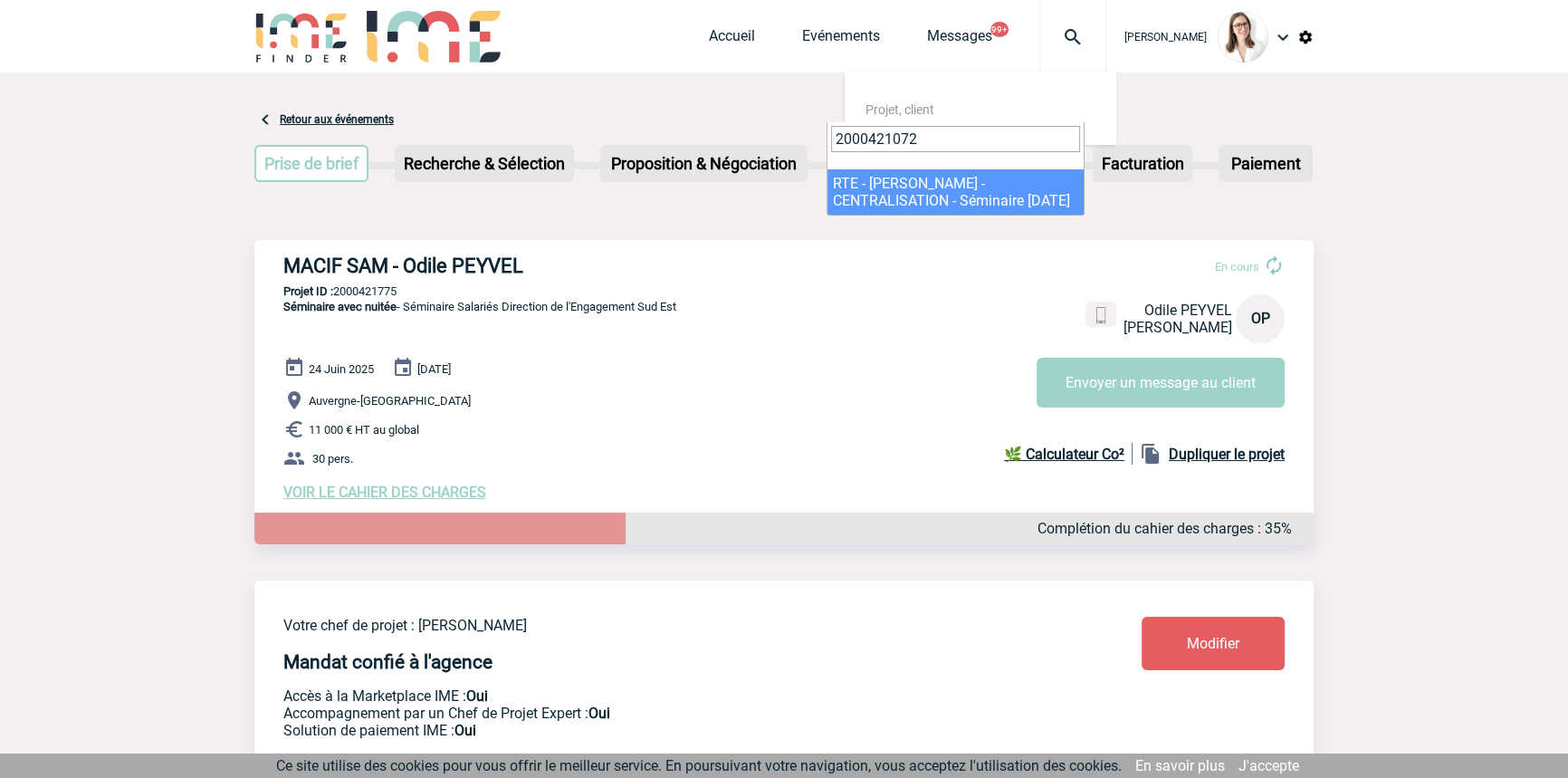
type input "2000421072"
drag, startPoint x: 886, startPoint y: 166, endPoint x: 874, endPoint y: 217, distance: 52.4
select select "20573"
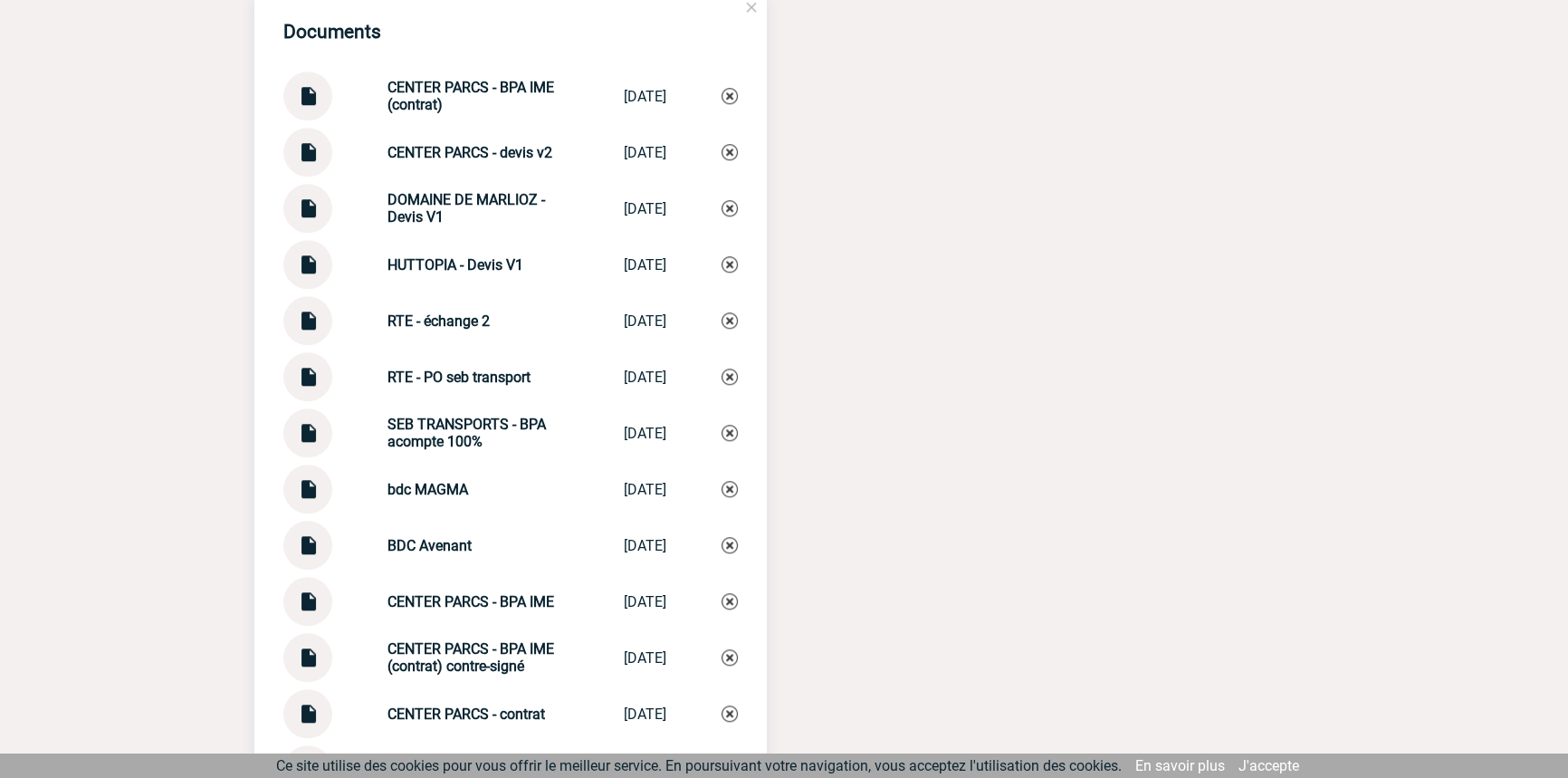
scroll to position [1919, 0]
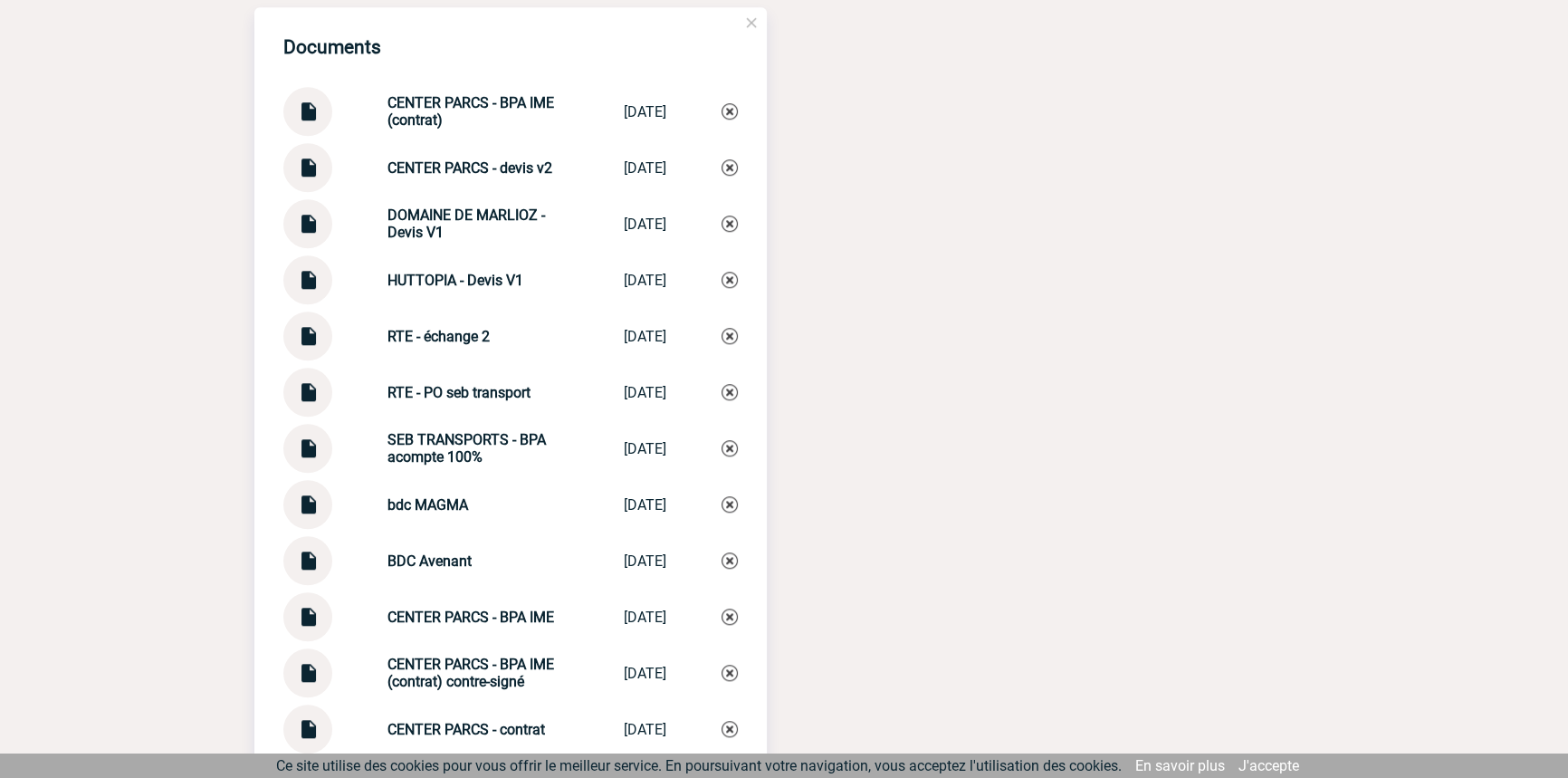
click at [295, 116] on div at bounding box center [308, 112] width 49 height 49
click at [315, 116] on img at bounding box center [308, 105] width 23 height 35
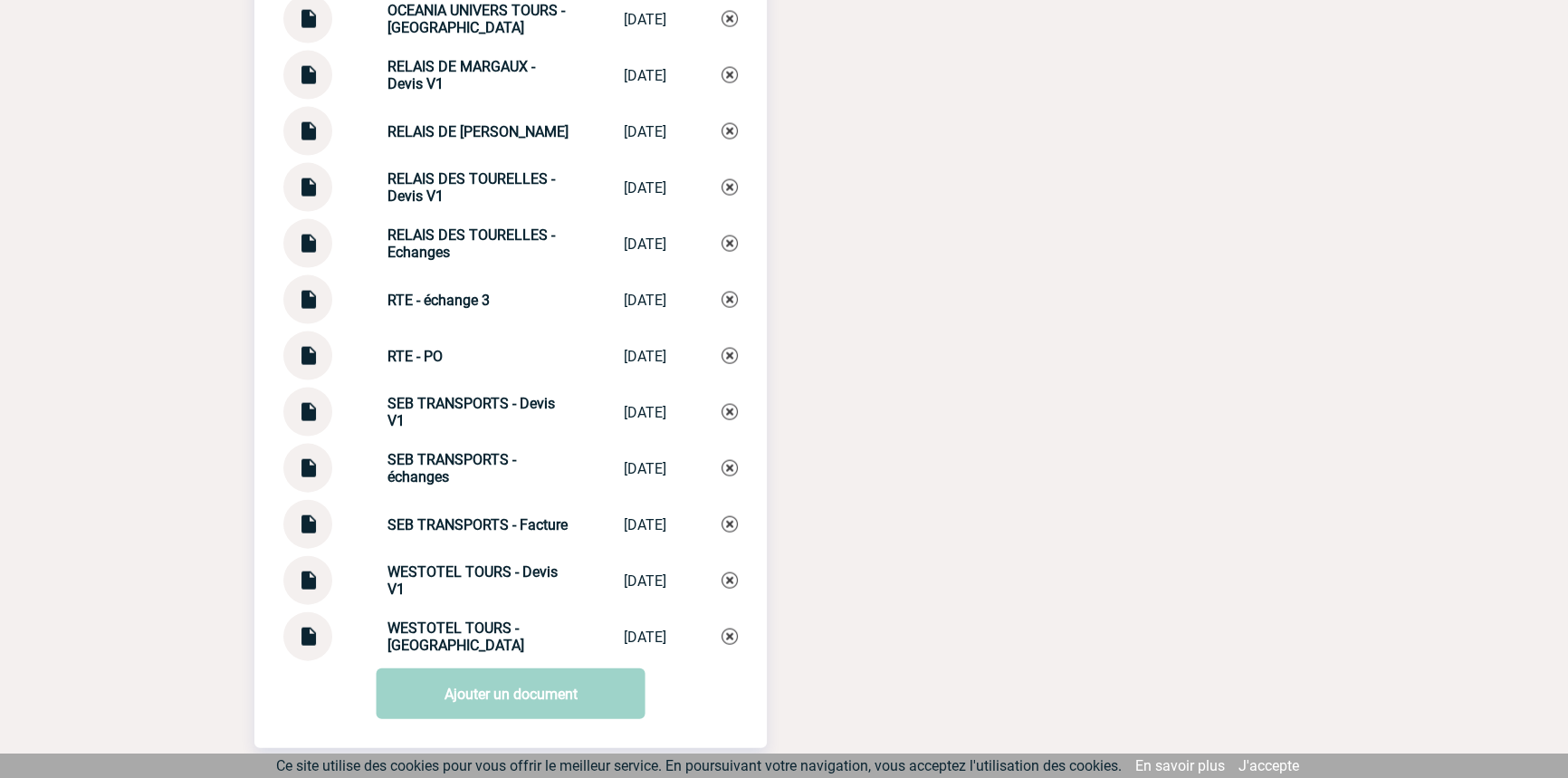
scroll to position [5078, 0]
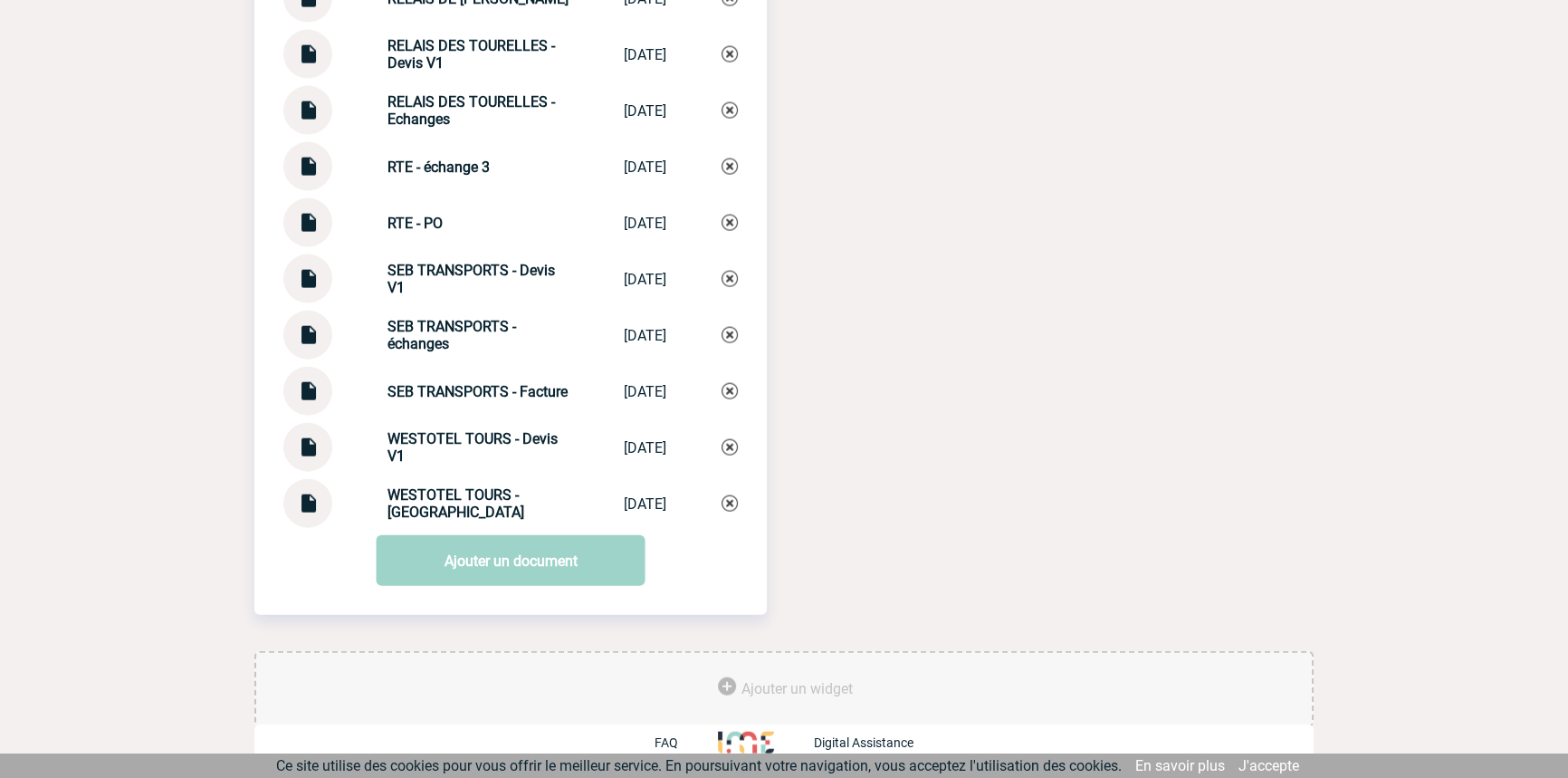
click at [464, 172] on strong "RTE - échange 3" at bounding box center [438, 167] width 102 height 17
copy div "RTE - échange 3 RTE - échange 3"
drag, startPoint x: 726, startPoint y: 168, endPoint x: 642, endPoint y: 190, distance: 86.8
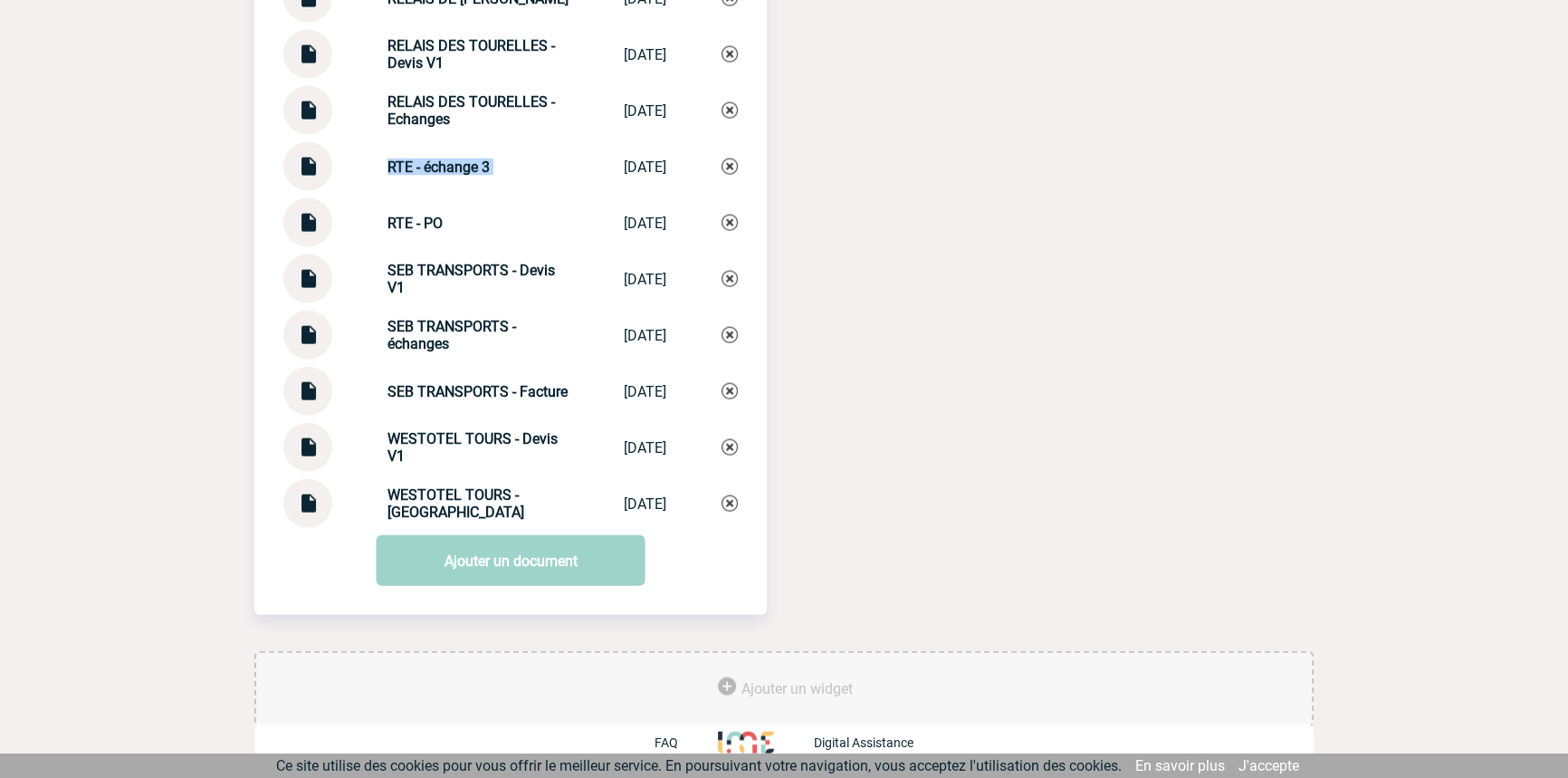
click at [726, 169] on img at bounding box center [730, 166] width 16 height 16
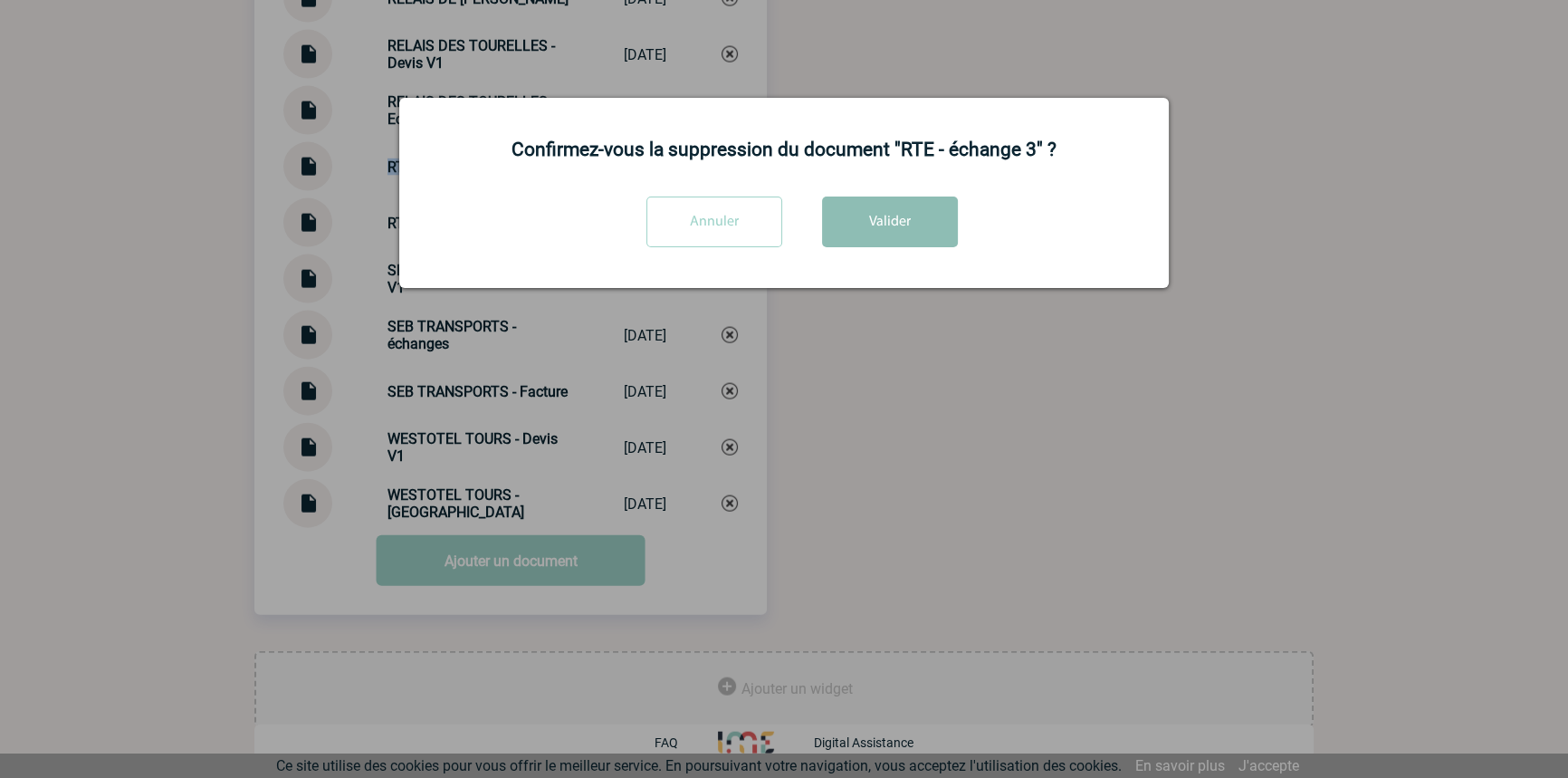
click at [886, 225] on button "Valider" at bounding box center [890, 221] width 136 height 50
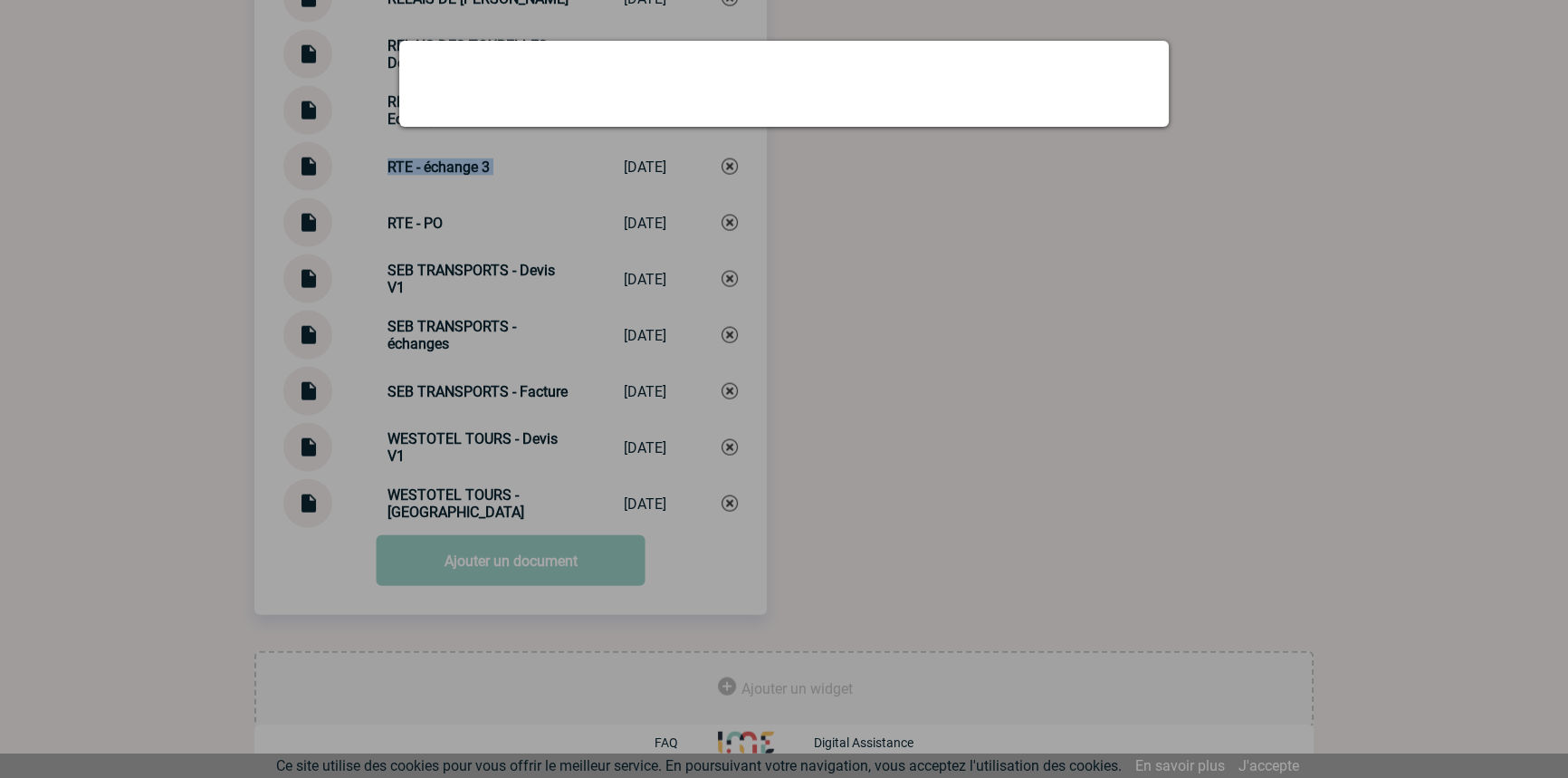
scroll to position [5022, 0]
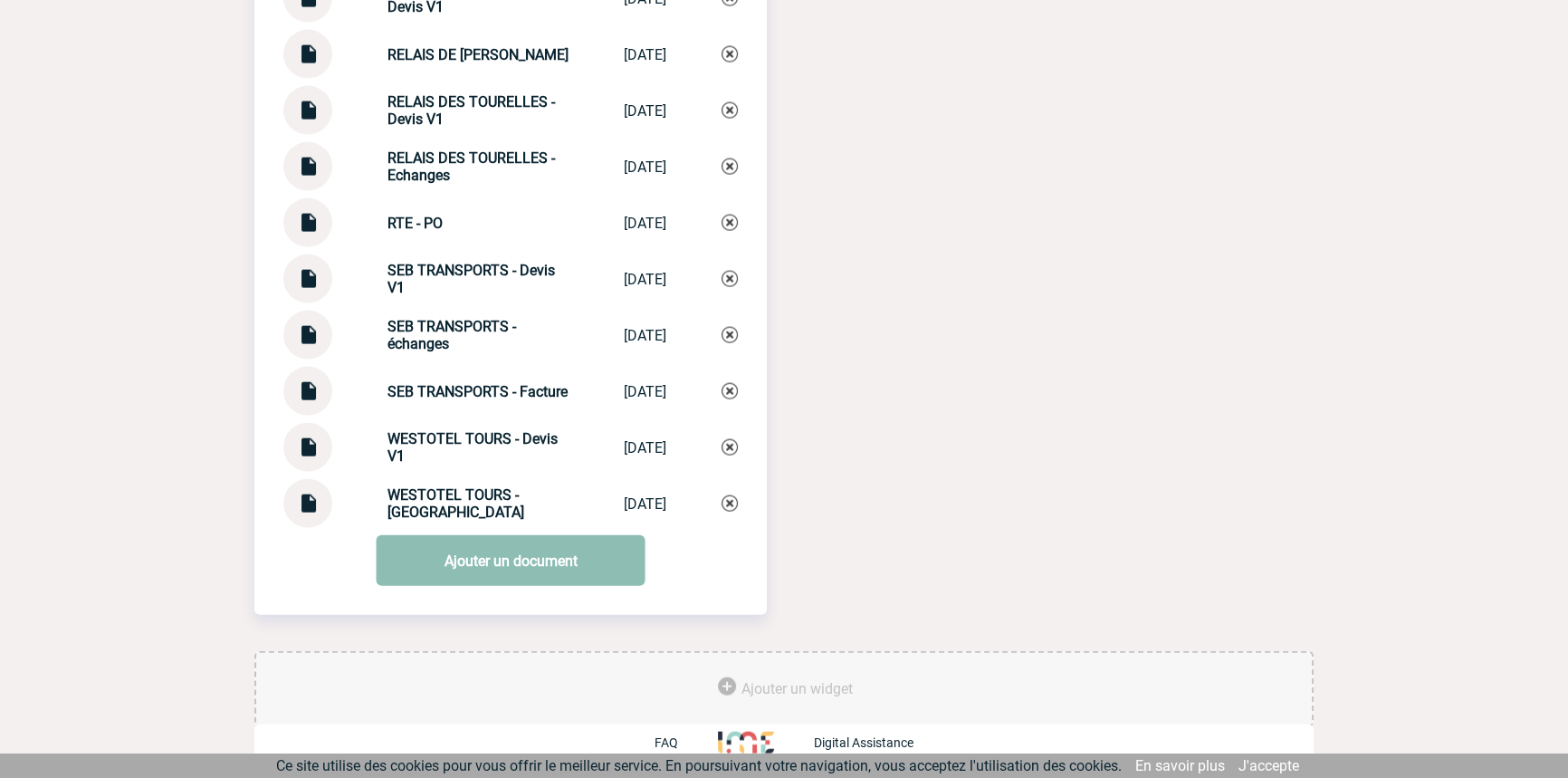
click at [504, 552] on link "Ajouter un document" at bounding box center [510, 560] width 269 height 50
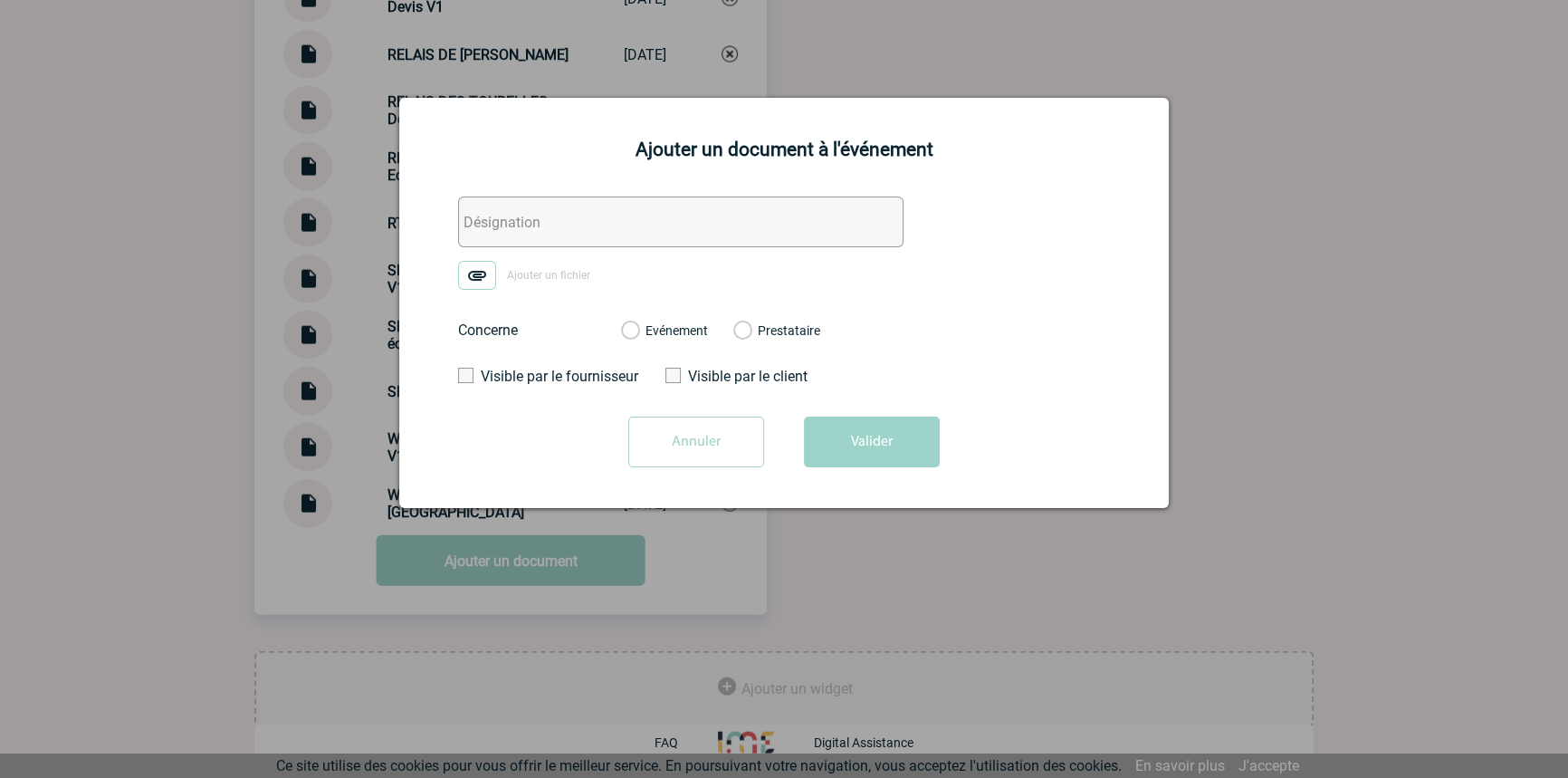
click at [521, 208] on input "text" at bounding box center [680, 221] width 445 height 50
paste input "RTE - échange 3"
type input "RTE - échange 3"
click at [474, 277] on img at bounding box center [476, 276] width 38 height 29
click at [0, 0] on input "Ajouter un fichier" at bounding box center [0, 0] width 0 height 0
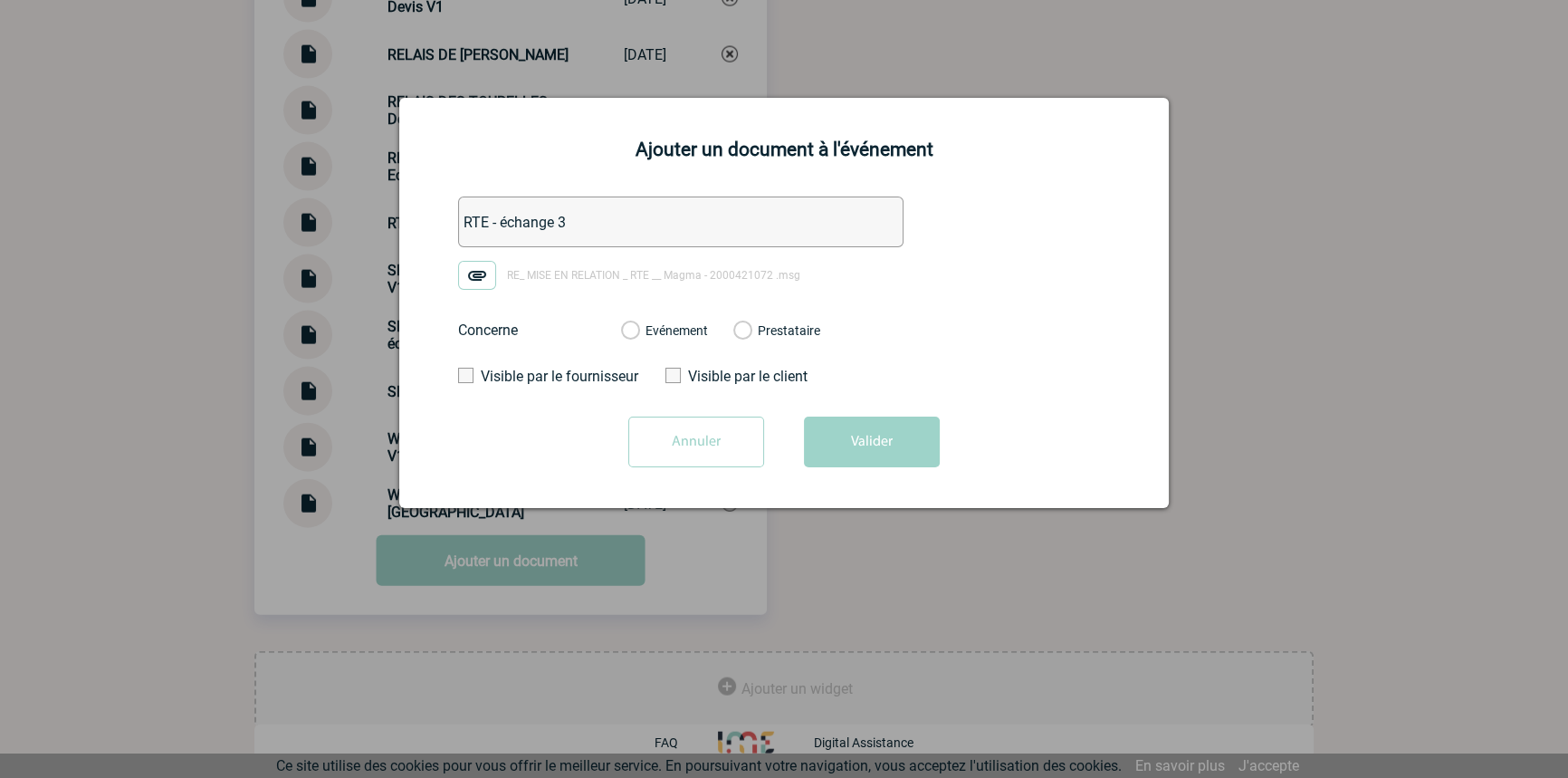
click at [638, 329] on label "Evénement" at bounding box center [630, 331] width 17 height 16
click at [0, 0] on input "Evénement" at bounding box center [0, 0] width 0 height 0
drag, startPoint x: 859, startPoint y: 439, endPoint x: 825, endPoint y: 442, distance: 34.1
click at [859, 439] on button "Valider" at bounding box center [872, 441] width 136 height 50
